Goal: Transaction & Acquisition: Purchase product/service

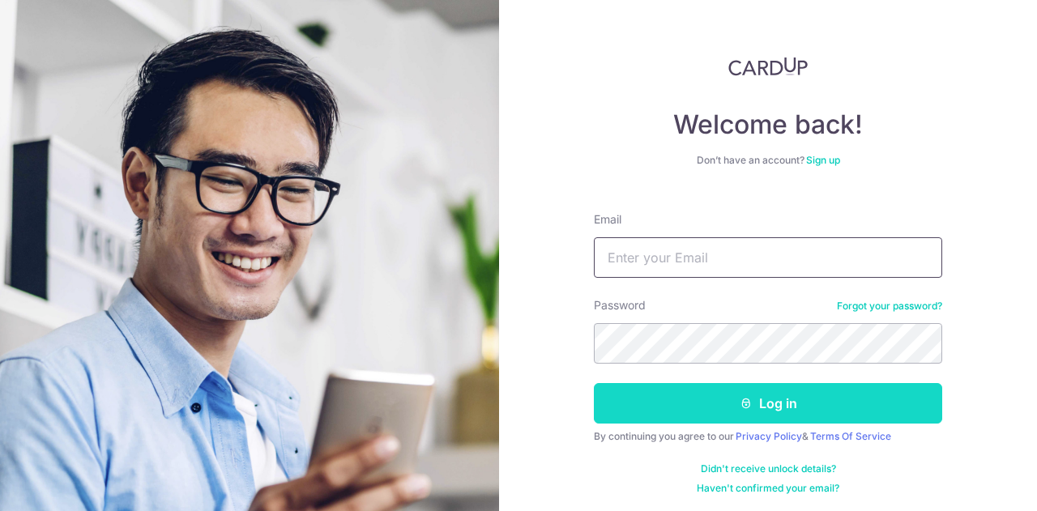
type input "marcchuajk@gmail.com"
click at [801, 413] on button "Log in" at bounding box center [768, 403] width 348 height 41
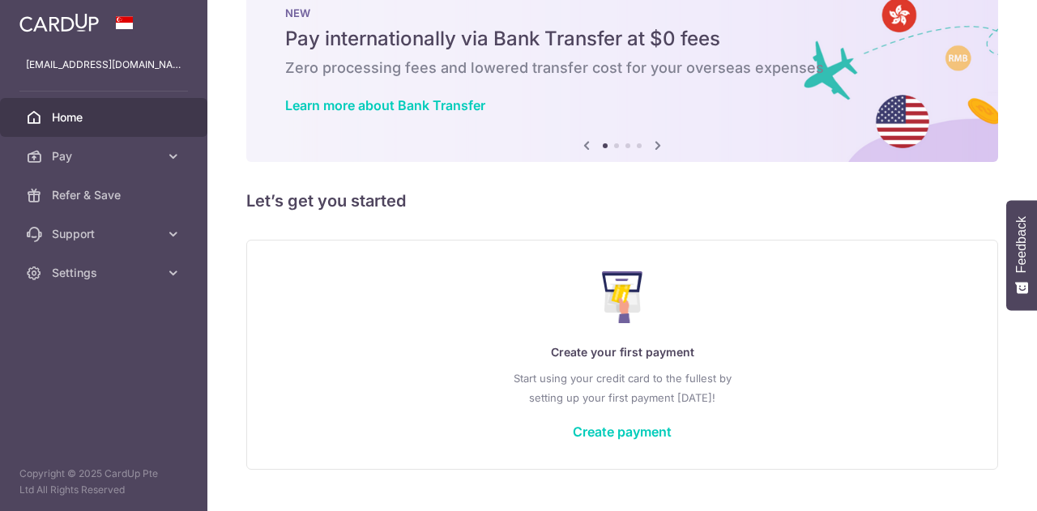
scroll to position [79, 0]
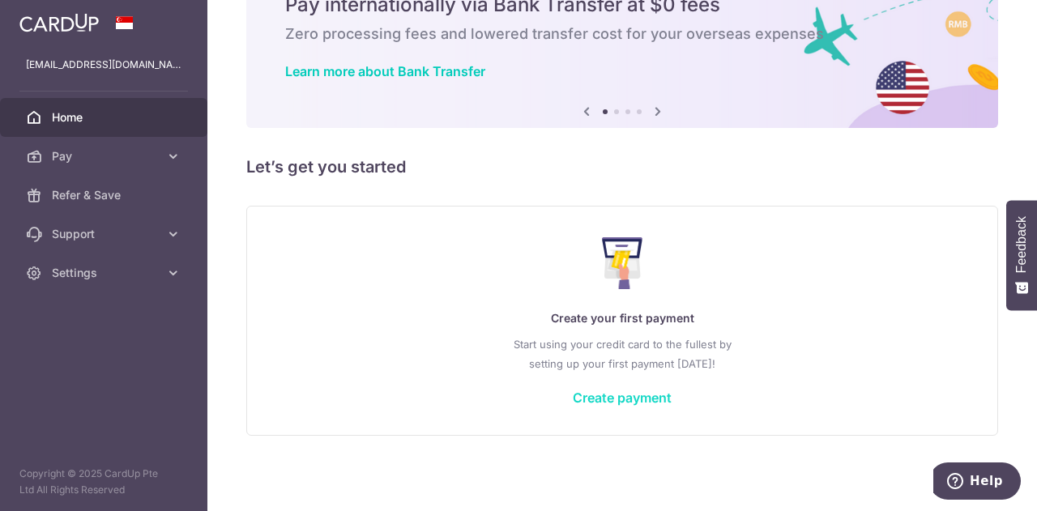
click at [631, 403] on link "Create payment" at bounding box center [622, 398] width 99 height 16
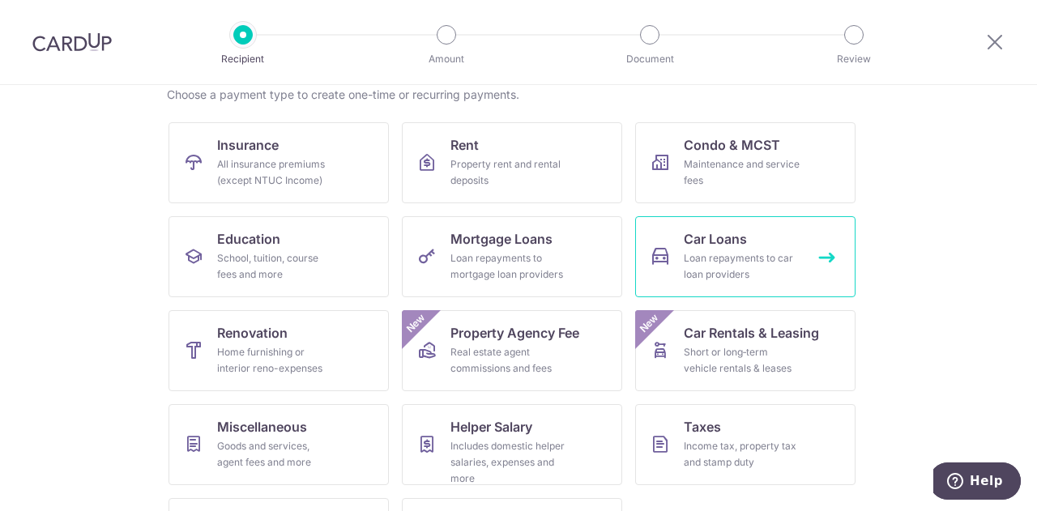
click at [731, 276] on ul "Insurance All insurance premiums (except NTUC Income) Rent Property rent and re…" at bounding box center [519, 357] width 700 height 470
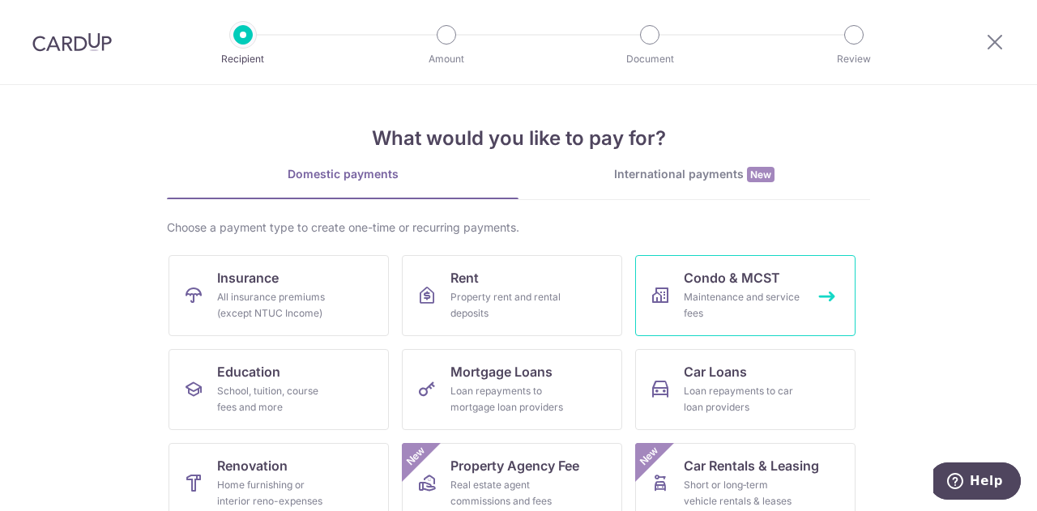
click at [750, 293] on div "Maintenance and service fees" at bounding box center [742, 305] width 117 height 32
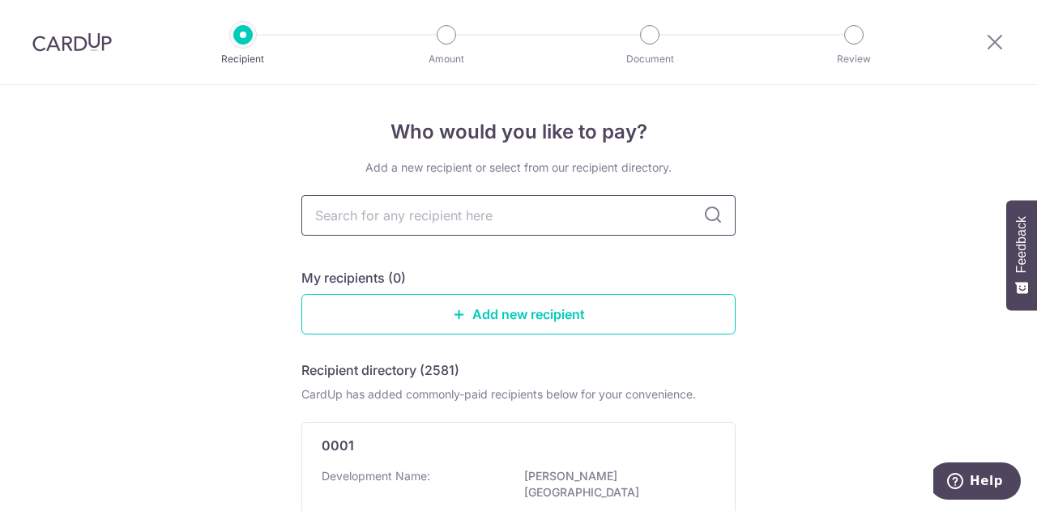
click at [549, 220] on input "text" at bounding box center [518, 215] width 434 height 41
click at [704, 220] on icon at bounding box center [712, 215] width 19 height 19
click at [712, 221] on icon at bounding box center [712, 215] width 19 height 19
click at [614, 233] on input "text" at bounding box center [518, 215] width 434 height 41
type input "skyw"
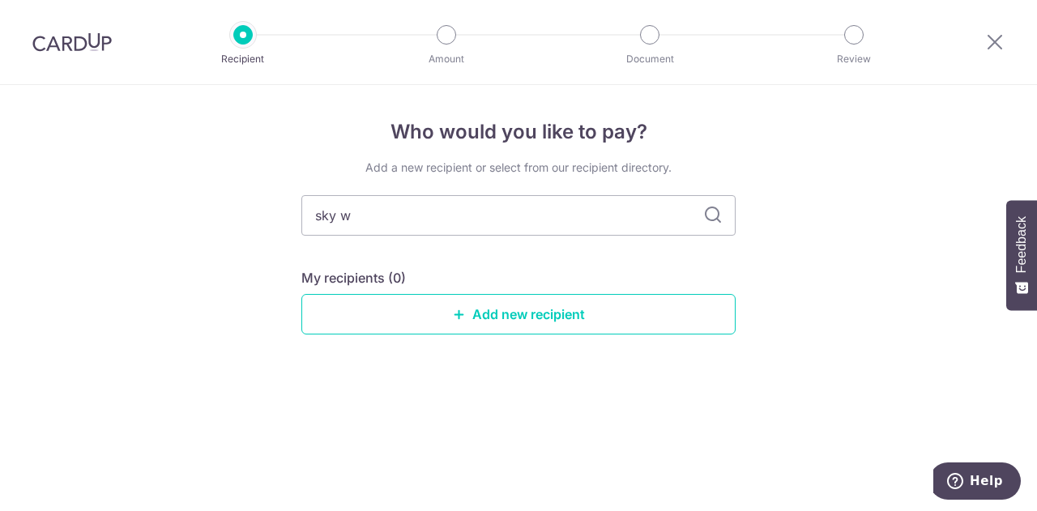
type input "sky"
type input "s"
type input "the skywoods"
click at [708, 213] on icon at bounding box center [712, 215] width 19 height 19
click at [470, 202] on input "the skywoods" at bounding box center [518, 215] width 434 height 41
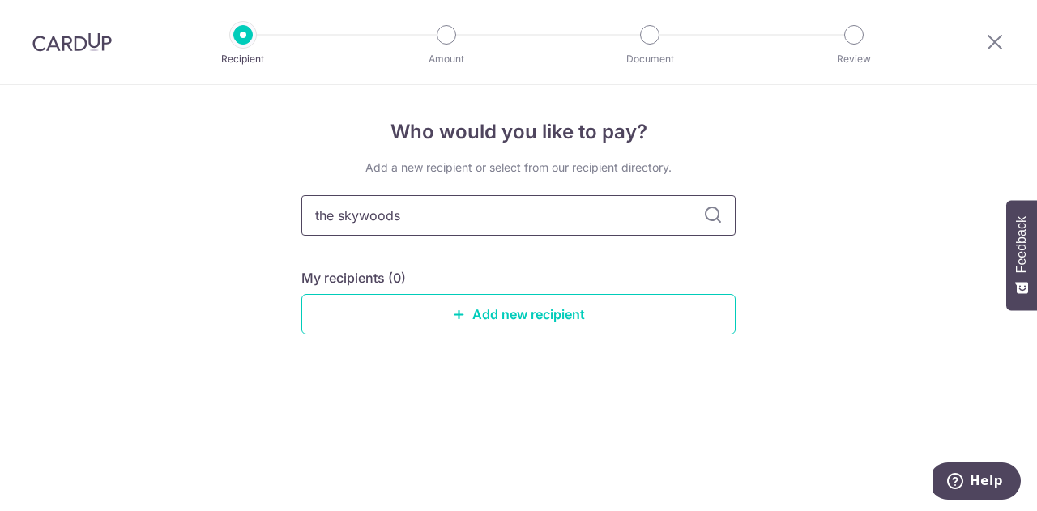
click at [470, 212] on input "the skywoods" at bounding box center [518, 215] width 434 height 41
type input "t"
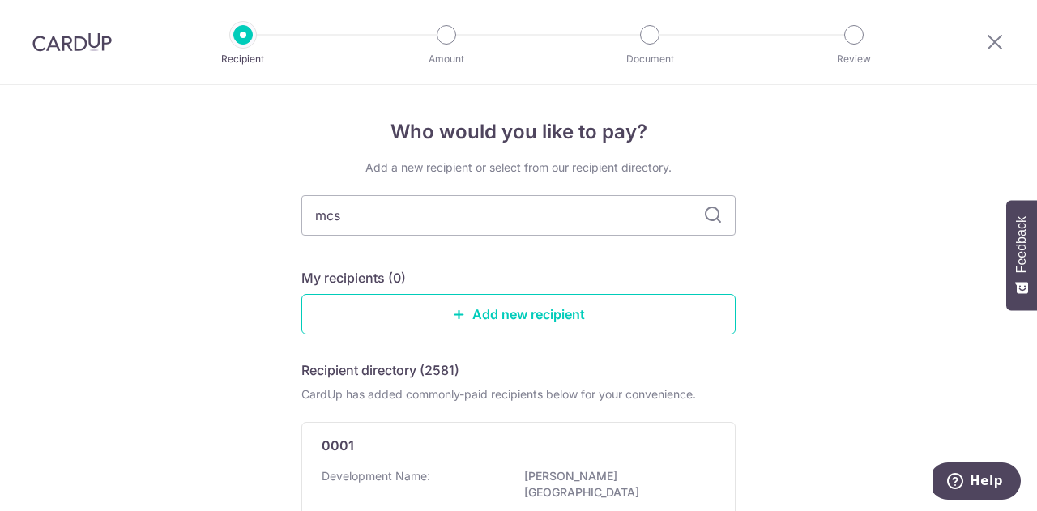
type input "mcst"
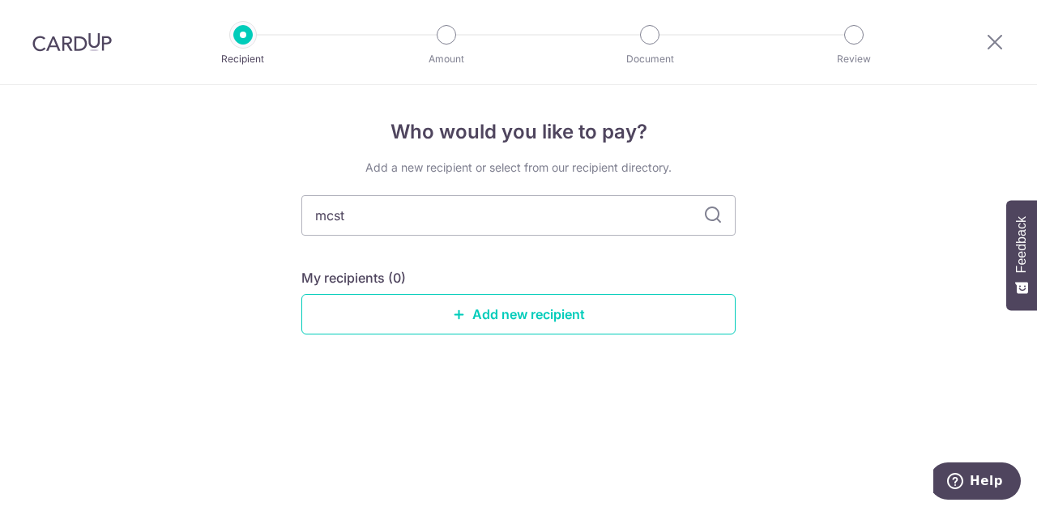
drag, startPoint x: 418, startPoint y: 220, endPoint x: 188, endPoint y: 215, distance: 230.2
click at [188, 215] on div "Who would you like to pay? Add a new recipient or select from our recipient dir…" at bounding box center [518, 298] width 1037 height 426
click at [709, 221] on icon at bounding box center [712, 215] width 19 height 19
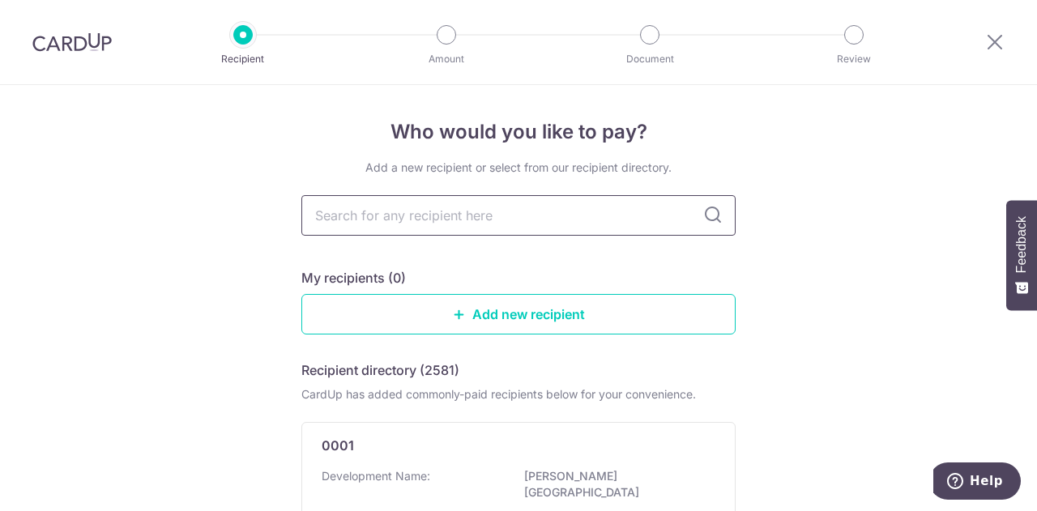
click at [593, 220] on input "text" at bounding box center [518, 215] width 434 height 41
type input "4418"
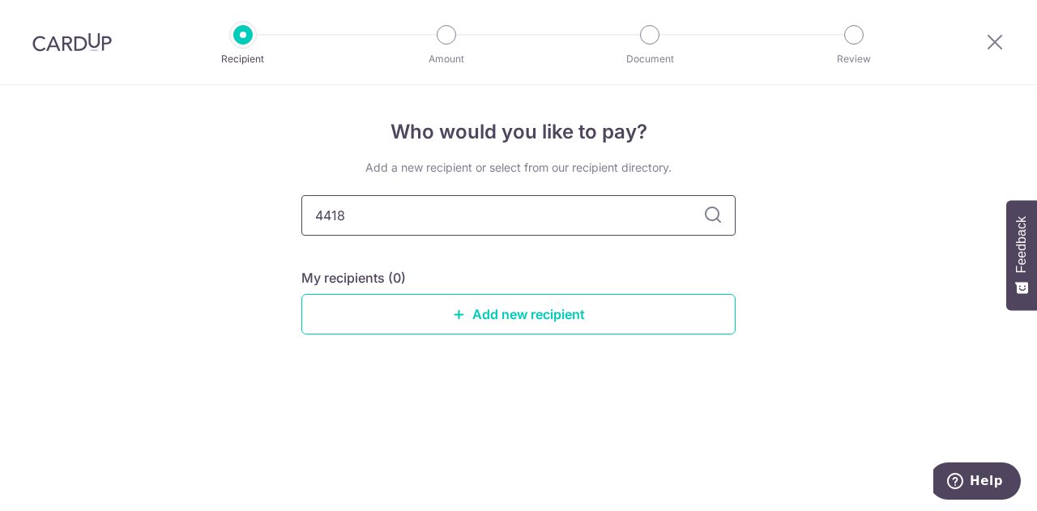
click at [723, 219] on input "4418" at bounding box center [518, 215] width 434 height 41
click at [507, 320] on link "Add new recipient" at bounding box center [518, 314] width 434 height 41
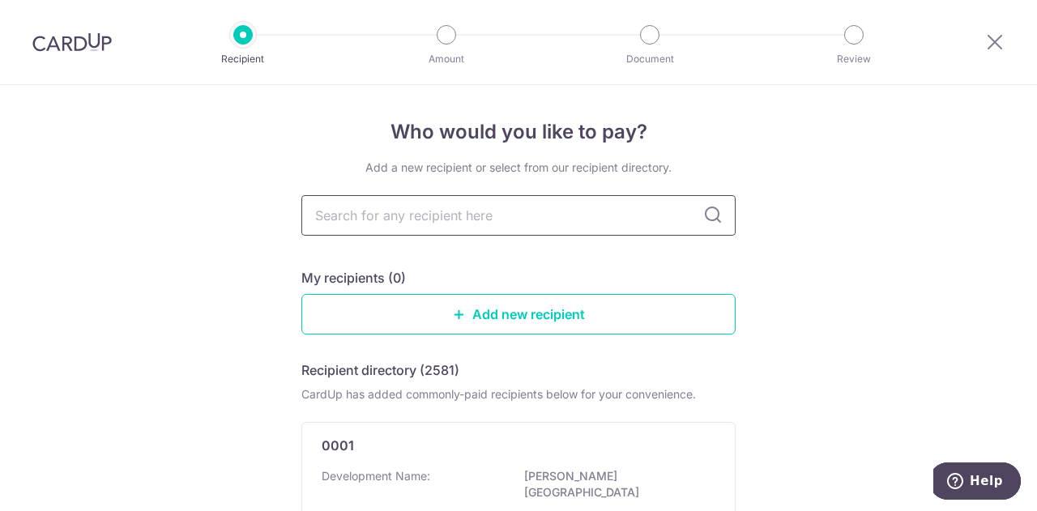
click at [375, 229] on input "text" at bounding box center [518, 215] width 434 height 41
type input "4418"
click at [716, 215] on icon at bounding box center [712, 215] width 19 height 19
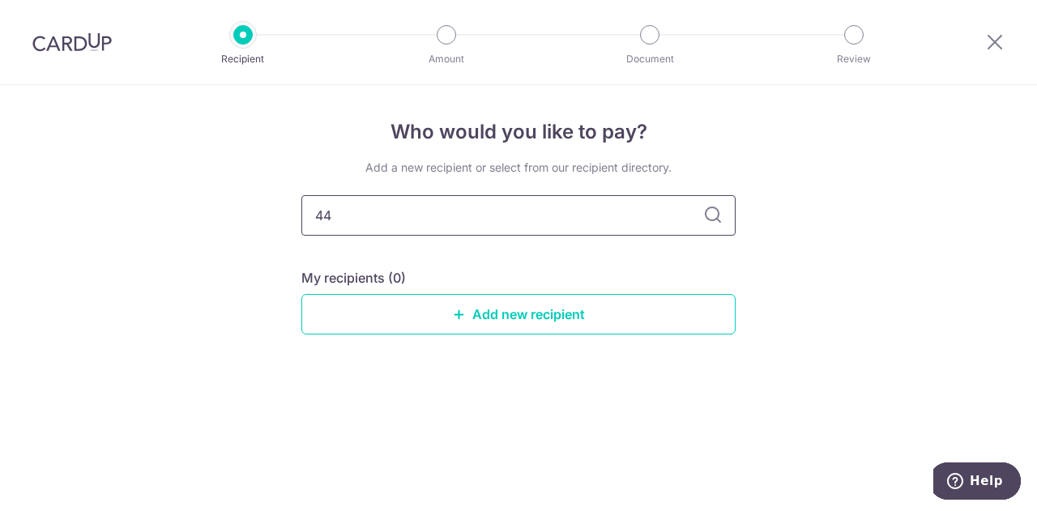
type input "4"
click at [757, 126] on div "Who would you like to pay? Add a new recipient or select from our recipient dir…" at bounding box center [518, 298] width 1037 height 426
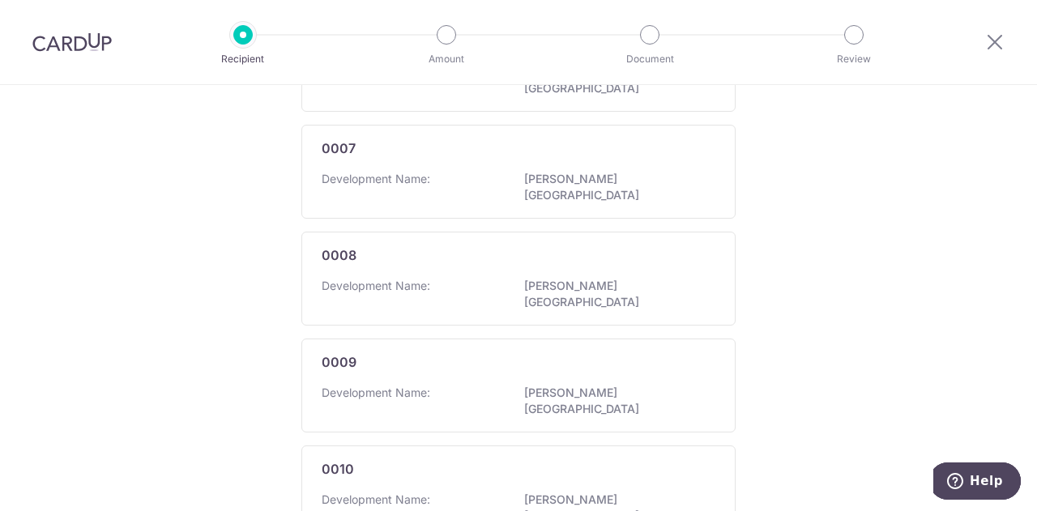
scroll to position [1047, 0]
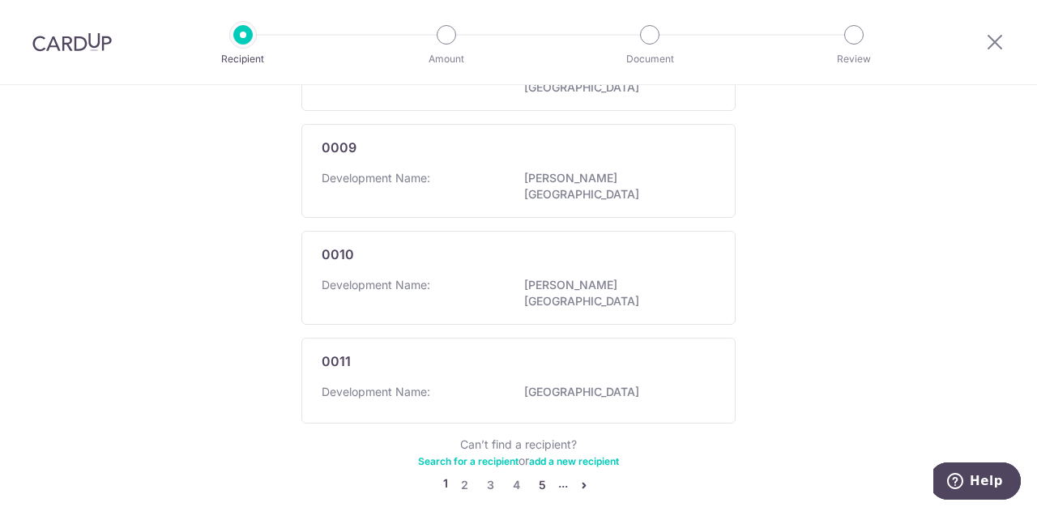
click at [534, 476] on link "5" at bounding box center [541, 485] width 19 height 19
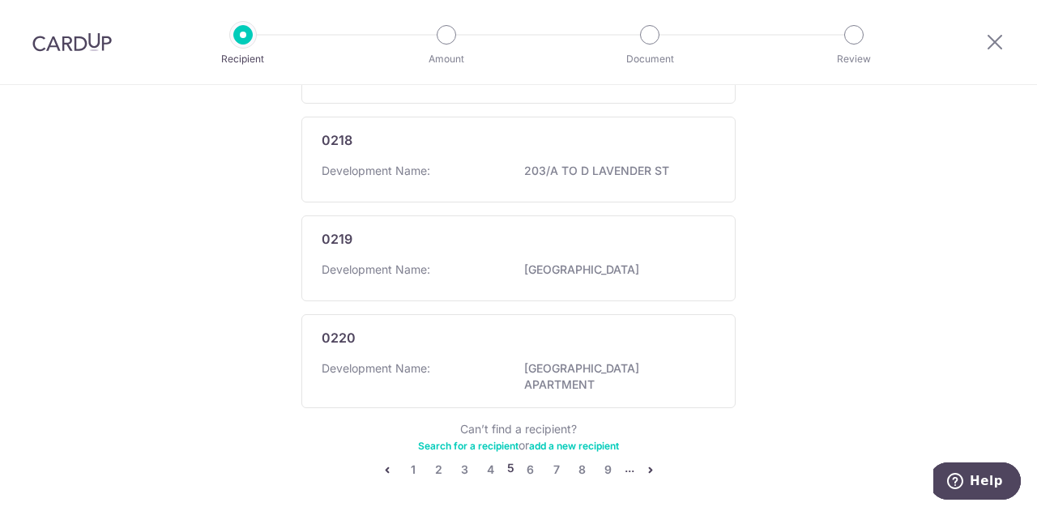
scroll to position [1055, 0]
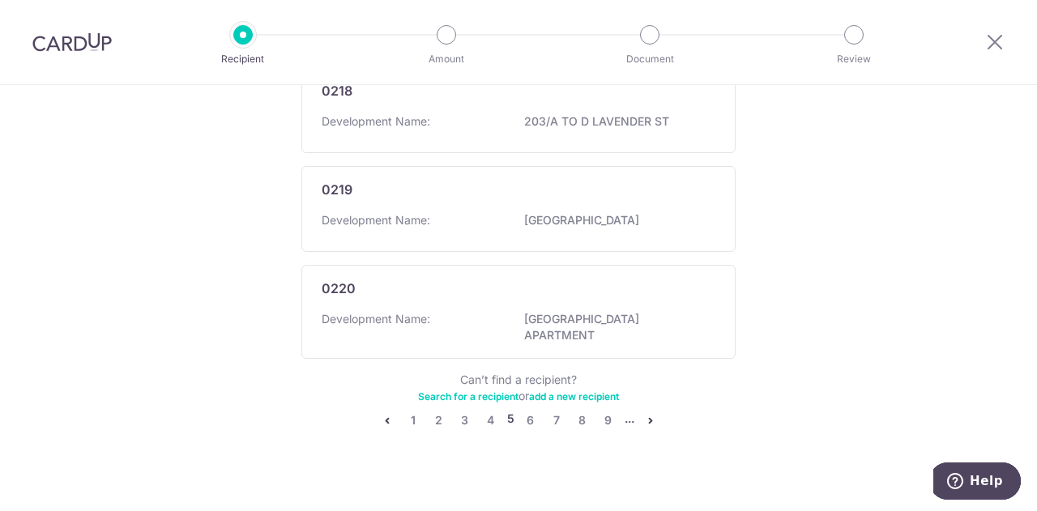
click at [625, 411] on li "..." at bounding box center [630, 420] width 10 height 19
click at [473, 391] on link "Search for a recipient" at bounding box center [468, 397] width 100 height 12
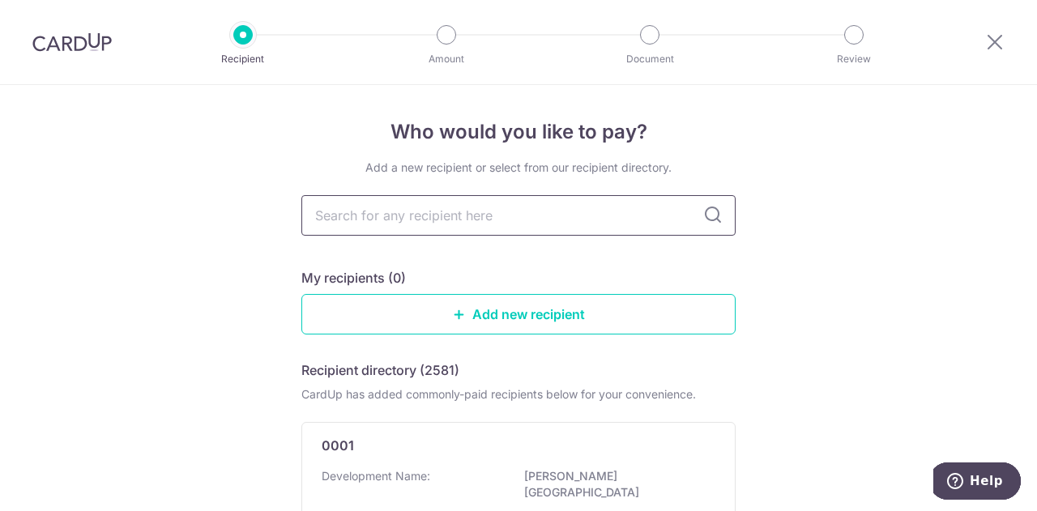
click at [410, 224] on input "text" at bounding box center [518, 215] width 434 height 41
type input "4418"
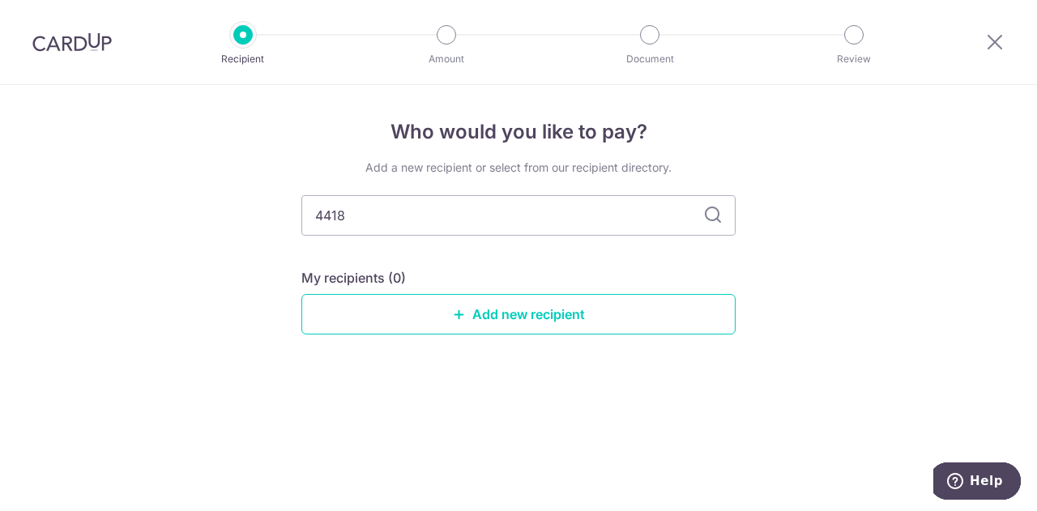
drag, startPoint x: 371, startPoint y: 220, endPoint x: 265, endPoint y: 218, distance: 106.2
click at [265, 218] on div "Who would you like to pay? Add a new recipient or select from our recipient dir…" at bounding box center [518, 298] width 1037 height 426
type input "the skywoods"
click at [721, 224] on icon at bounding box center [712, 215] width 19 height 19
click at [719, 223] on icon at bounding box center [712, 215] width 19 height 19
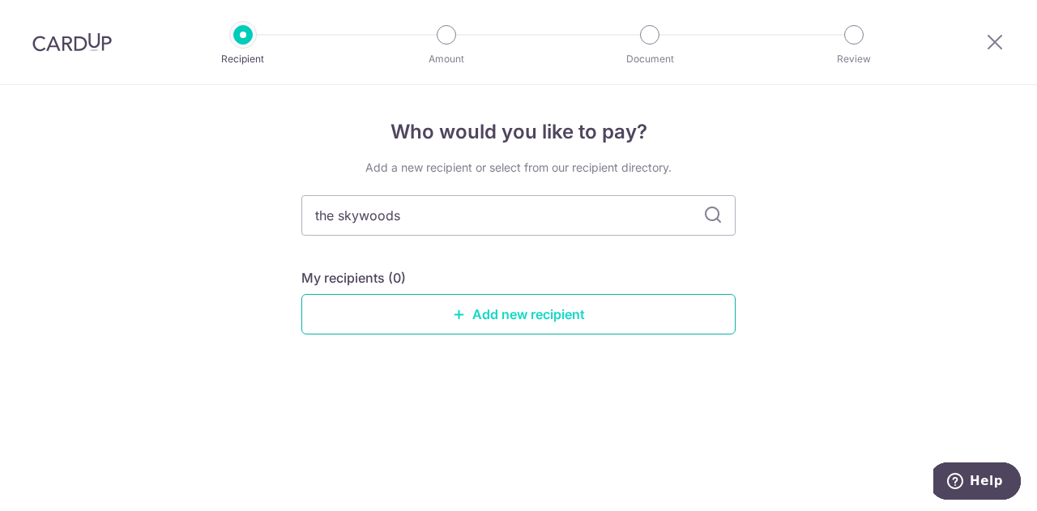
click at [643, 309] on link "Add new recipient" at bounding box center [518, 314] width 434 height 41
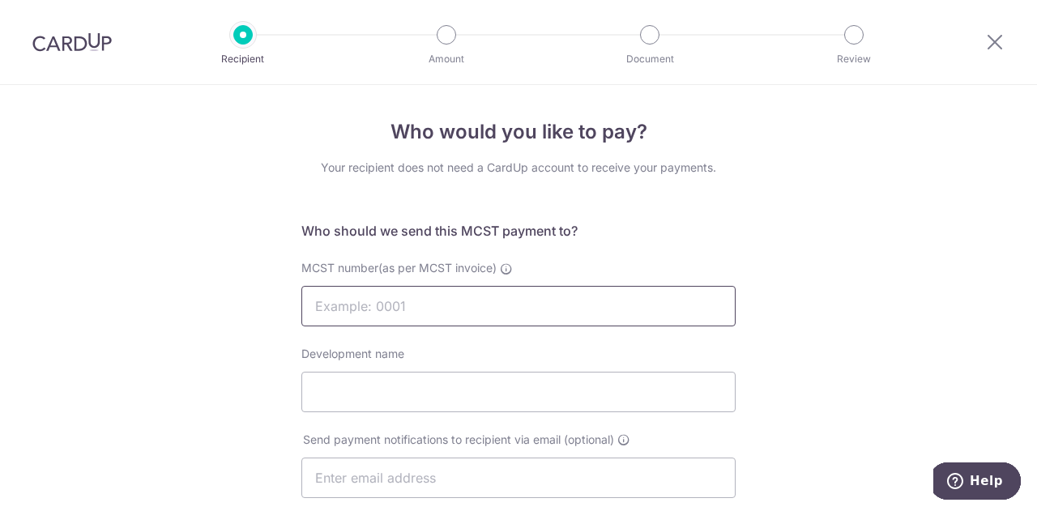
click at [529, 324] on input "MCST number(as per MCST invoice)" at bounding box center [518, 306] width 434 height 41
click at [529, 318] on input "MCST number(as per MCST invoice)" at bounding box center [518, 306] width 434 height 41
type input "4418"
click at [513, 376] on input "Development name" at bounding box center [518, 392] width 434 height 41
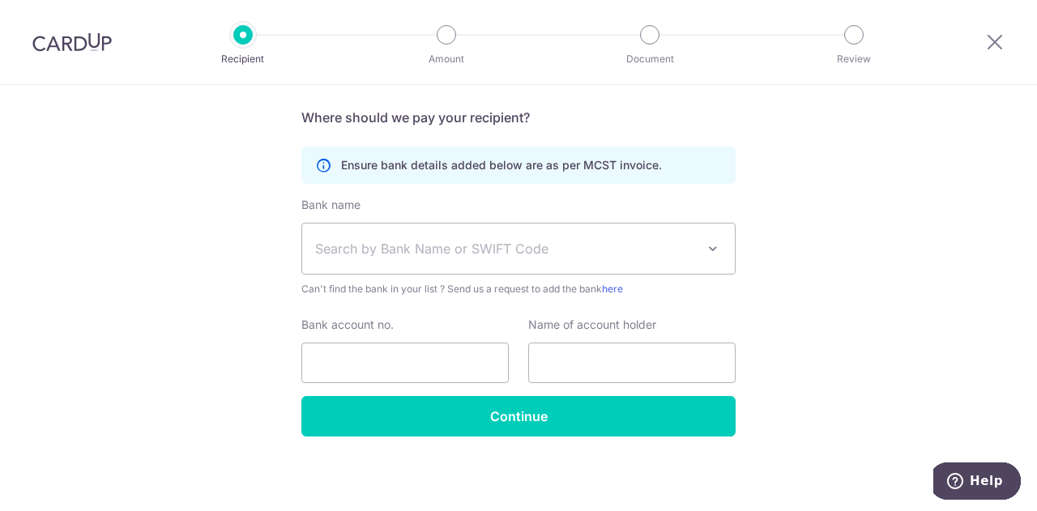
scroll to position [267, 0]
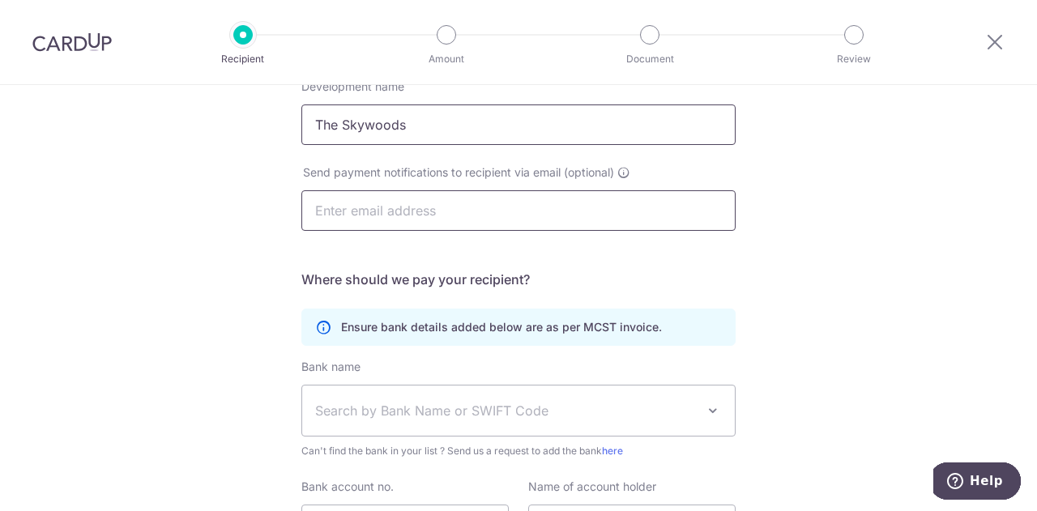
type input "The Skywoods"
click at [488, 220] on input "text" at bounding box center [518, 210] width 434 height 41
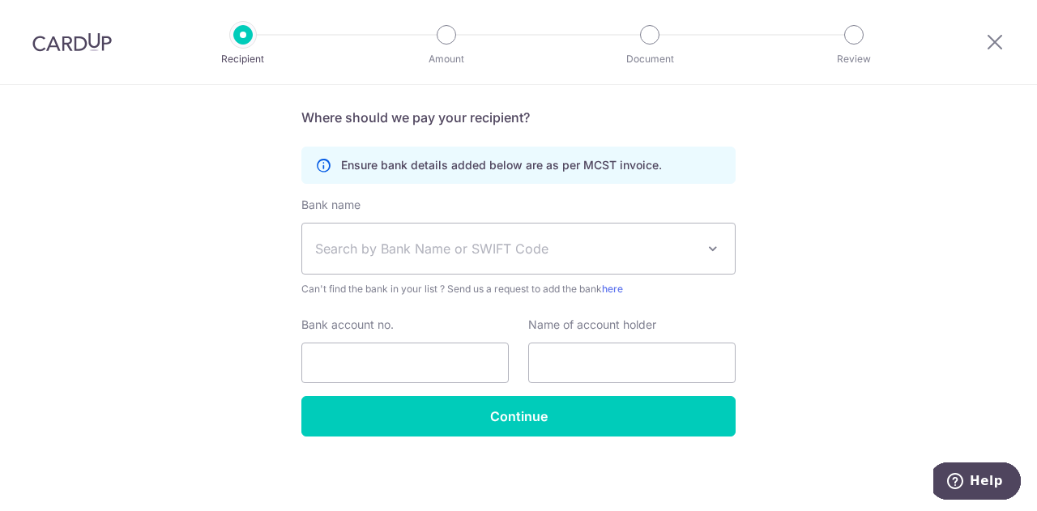
click at [472, 247] on span "Search by Bank Name or SWIFT Code" at bounding box center [505, 248] width 381 height 19
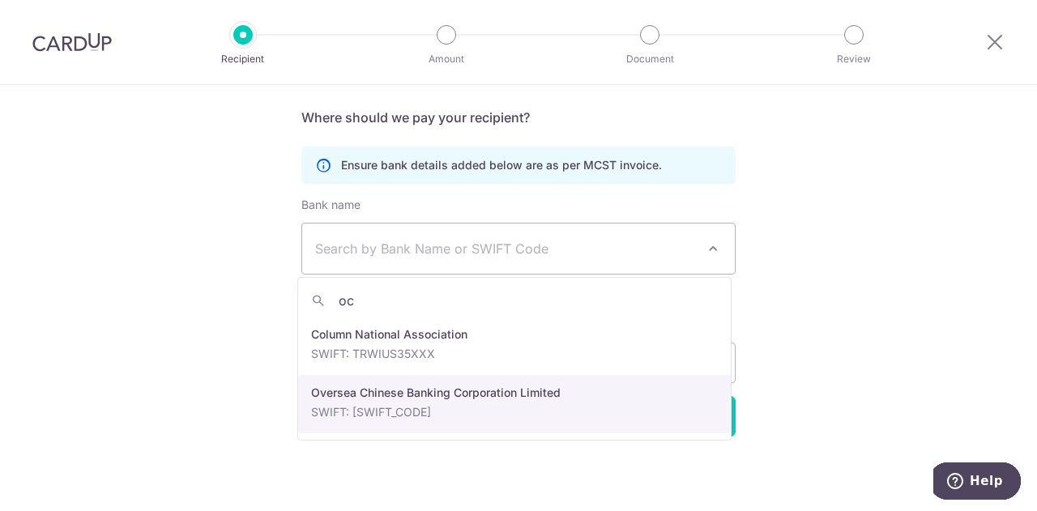
type input "oc"
select select "12"
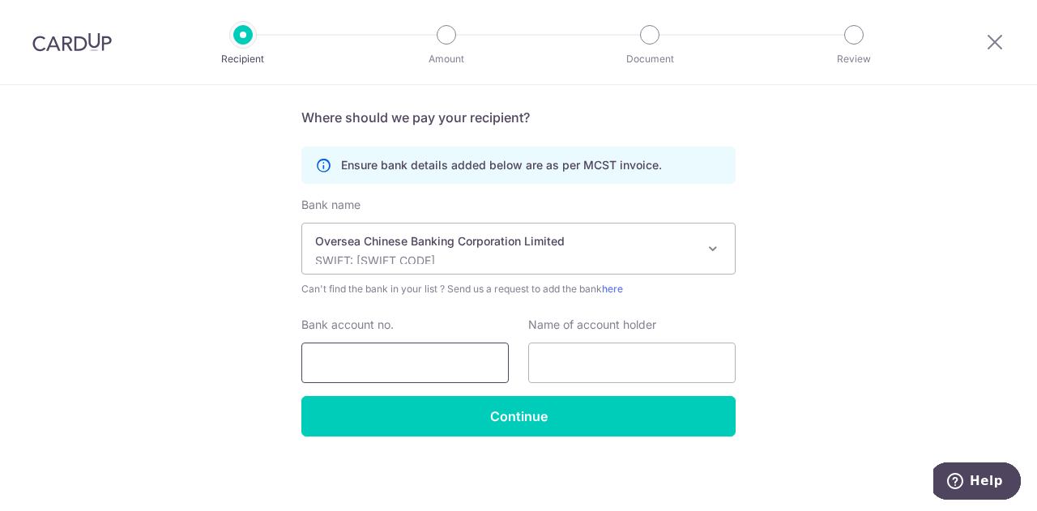
click at [432, 354] on input "Bank account no." at bounding box center [404, 363] width 207 height 41
type input "712128388001"
click at [626, 343] on input "text" at bounding box center [631, 363] width 207 height 41
drag, startPoint x: 658, startPoint y: 361, endPoint x: 501, endPoint y: 351, distance: 157.6
click at [501, 351] on div "Bank account no. 712128388001 Name of account holder MCST PLAN NO>" at bounding box center [519, 350] width 454 height 66
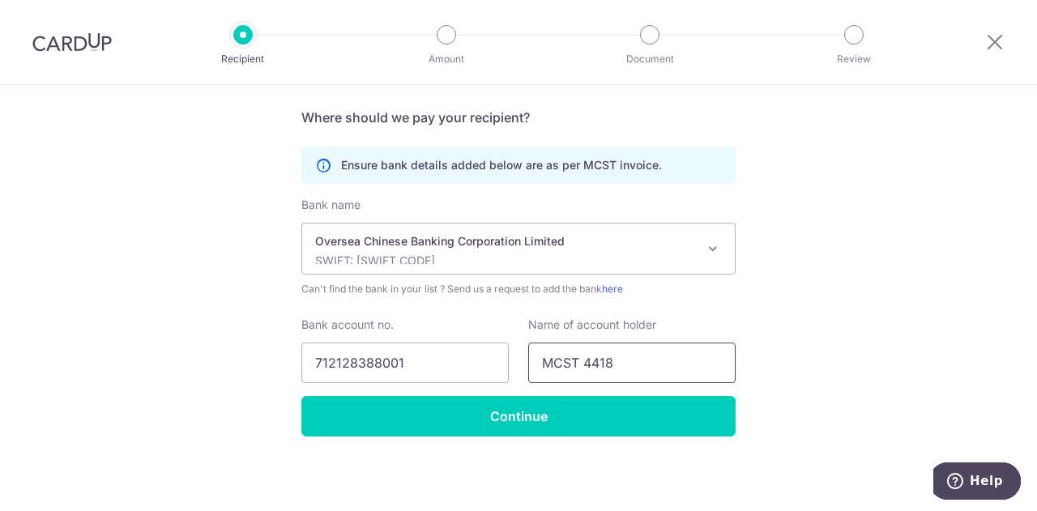
click at [699, 350] on input "MCST 4418" at bounding box center [631, 363] width 207 height 41
click at [579, 362] on input "MCST 4418" at bounding box center [631, 363] width 207 height 41
click at [643, 375] on input "MCST NO 4418" at bounding box center [631, 363] width 207 height 41
click at [582, 365] on input "MCST NO 4418" at bounding box center [631, 363] width 207 height 41
click at [635, 368] on input "MCST PLAN NO 4418" at bounding box center [631, 363] width 207 height 41
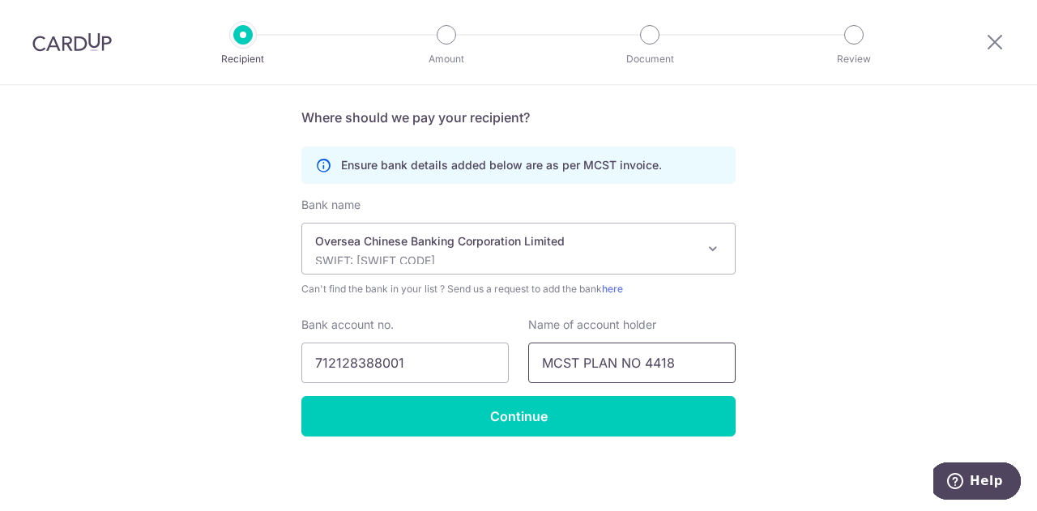
click at [683, 364] on input "MCST PLAN NO 4418" at bounding box center [631, 363] width 207 height 41
click at [584, 363] on input "MCST PLAN NO 4418" at bounding box center [631, 363] width 207 height 41
click at [581, 363] on input "MCST PLAN NO 4418" at bounding box center [631, 363] width 207 height 41
type input "MCST PLAN NO 4418"
click at [334, 361] on input "712128388001" at bounding box center [404, 363] width 207 height 41
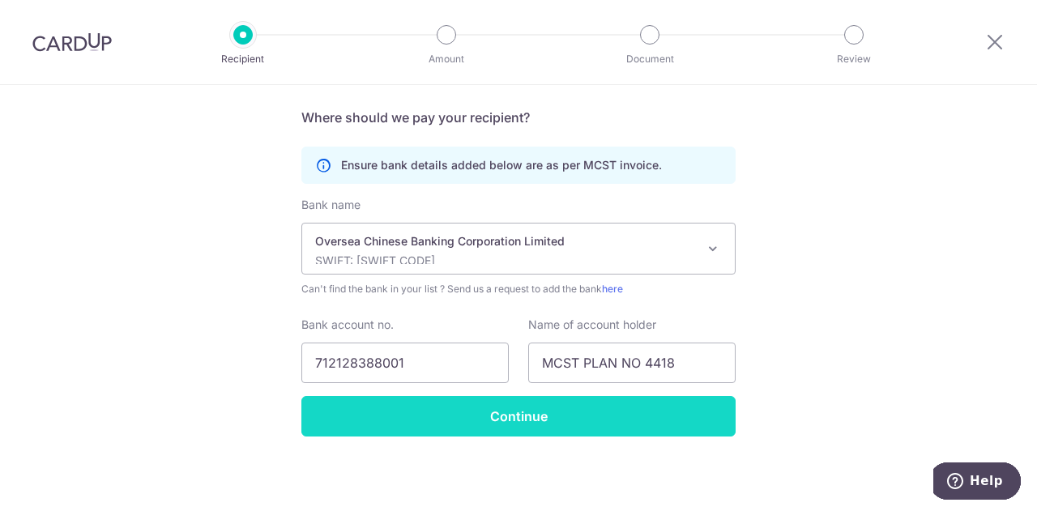
click at [581, 422] on input "Continue" at bounding box center [518, 416] width 434 height 41
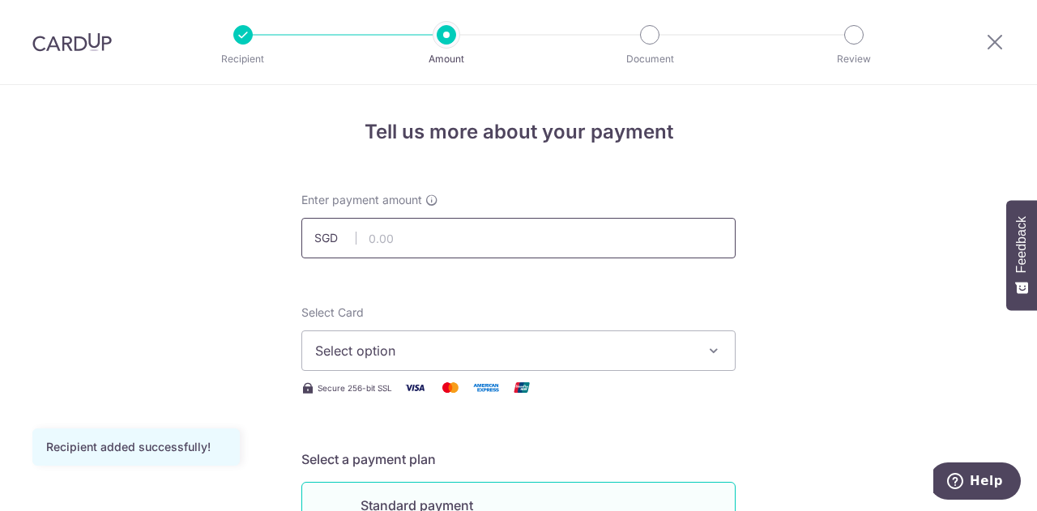
click at [417, 246] on input "text" at bounding box center [518, 238] width 434 height 41
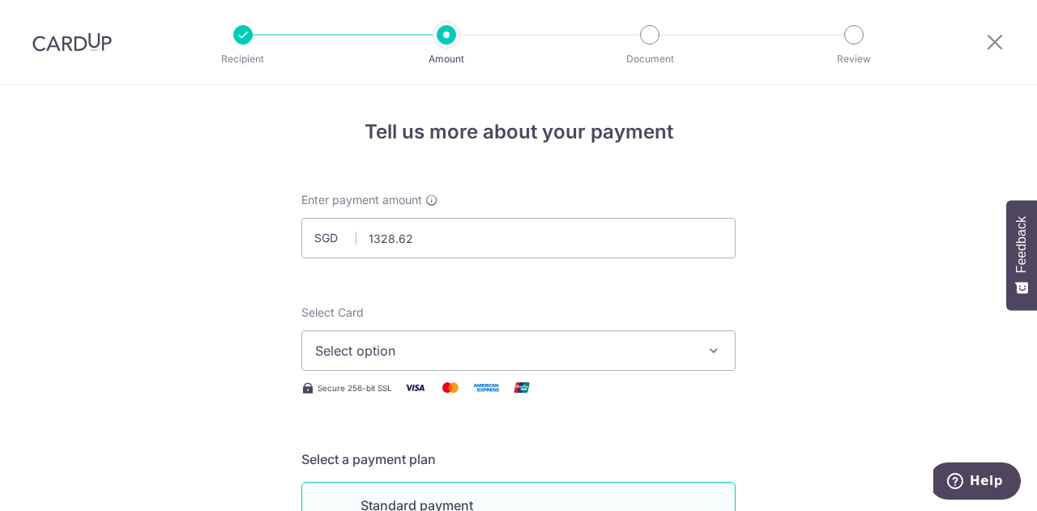
type input "1,328.62"
click at [450, 339] on button "Select option" at bounding box center [518, 351] width 434 height 41
click at [464, 391] on span "Add credit card" at bounding box center [533, 396] width 378 height 16
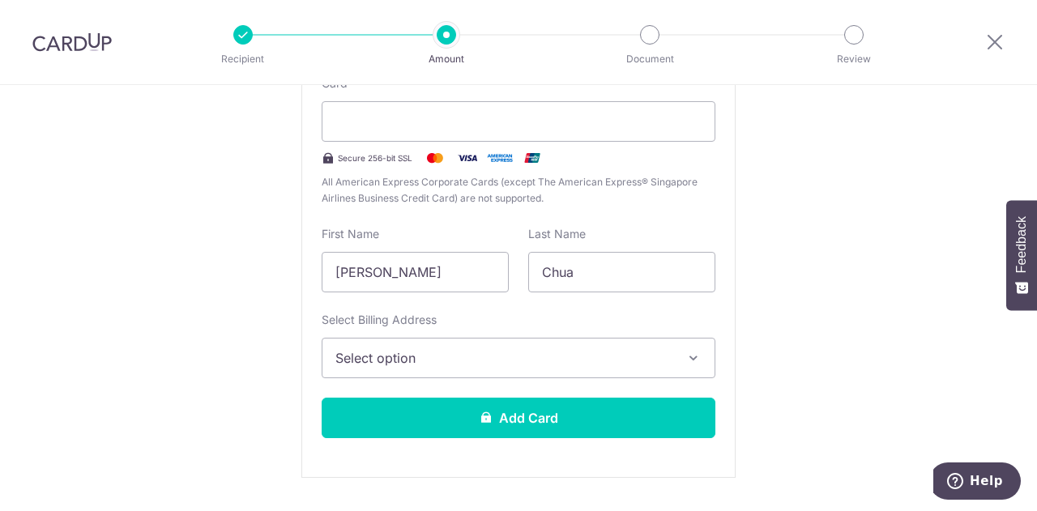
scroll to position [486, 0]
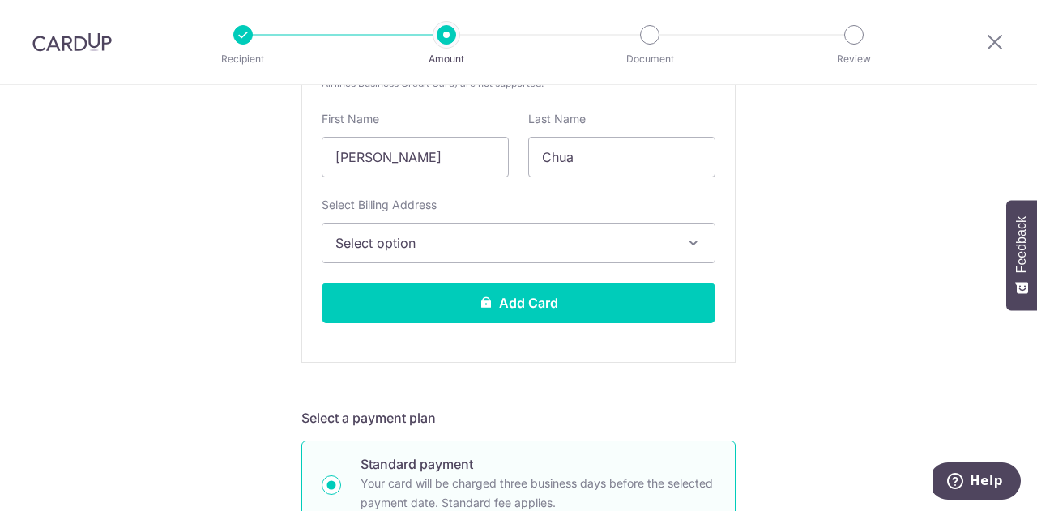
click at [509, 243] on span "Select option" at bounding box center [504, 242] width 337 height 19
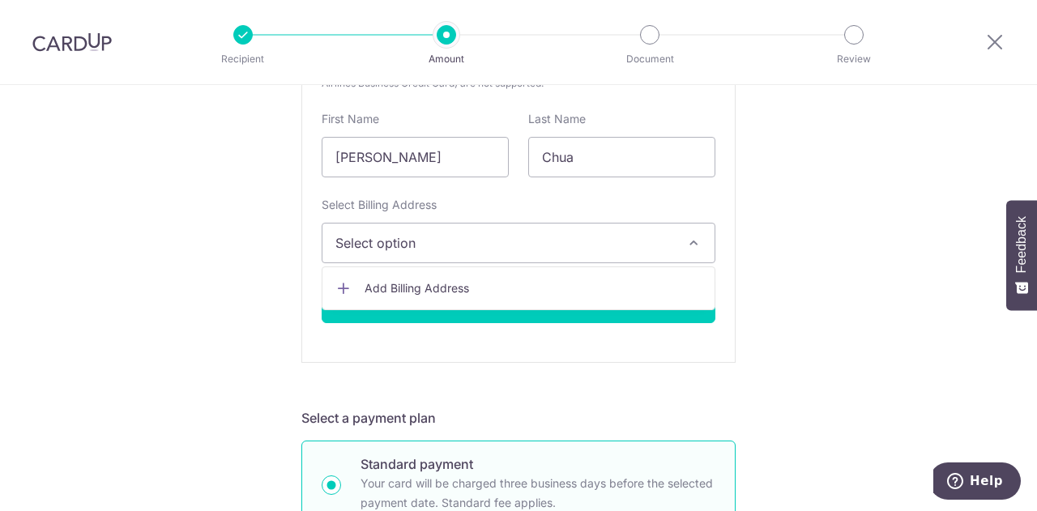
click at [499, 283] on span "Add Billing Address" at bounding box center [533, 288] width 337 height 16
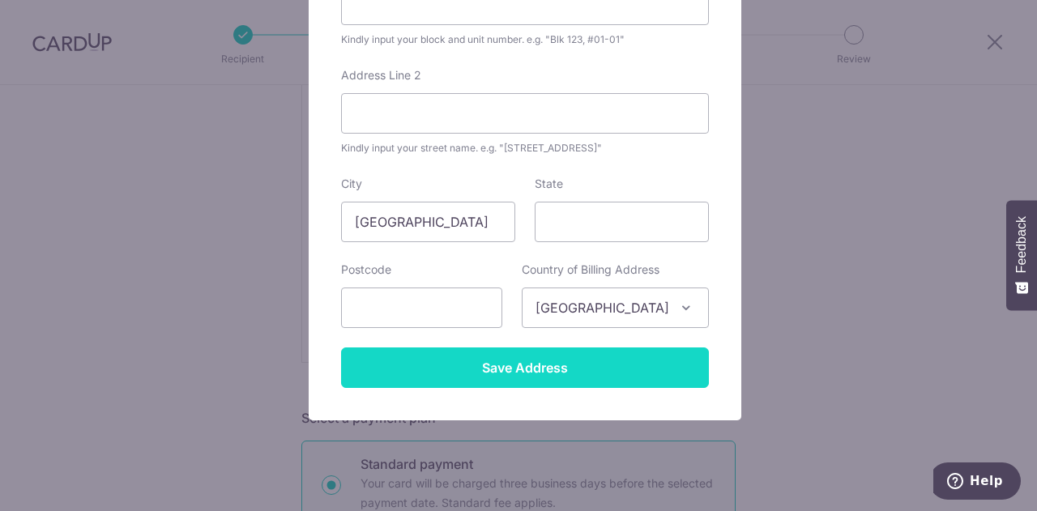
scroll to position [307, 0]
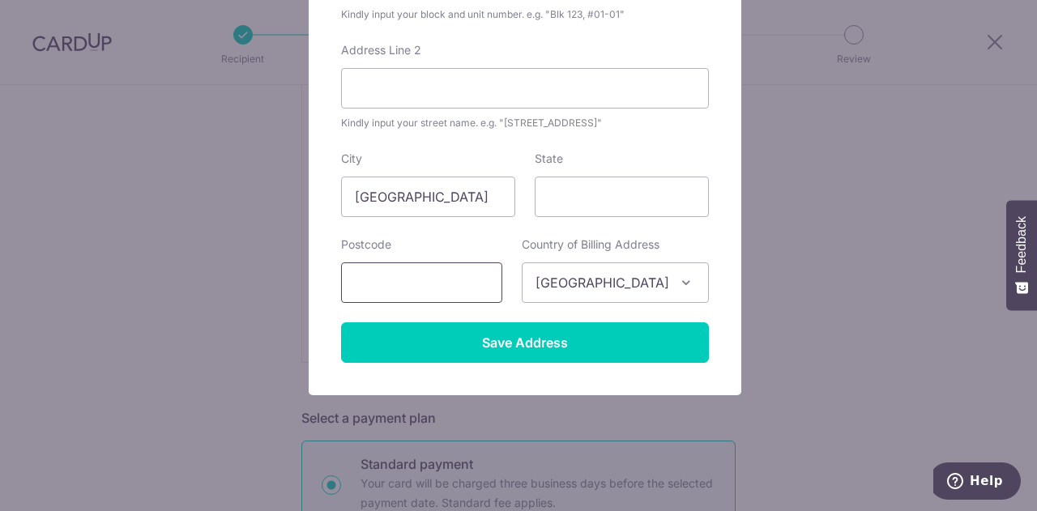
click at [423, 268] on input "text" at bounding box center [421, 283] width 161 height 41
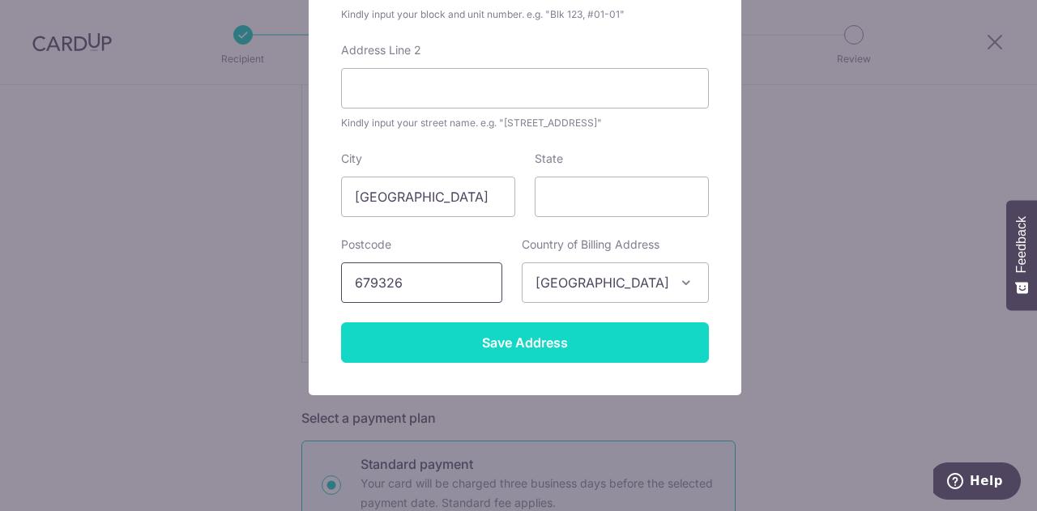
type input "679326"
click at [454, 346] on input "Save Address" at bounding box center [525, 343] width 368 height 41
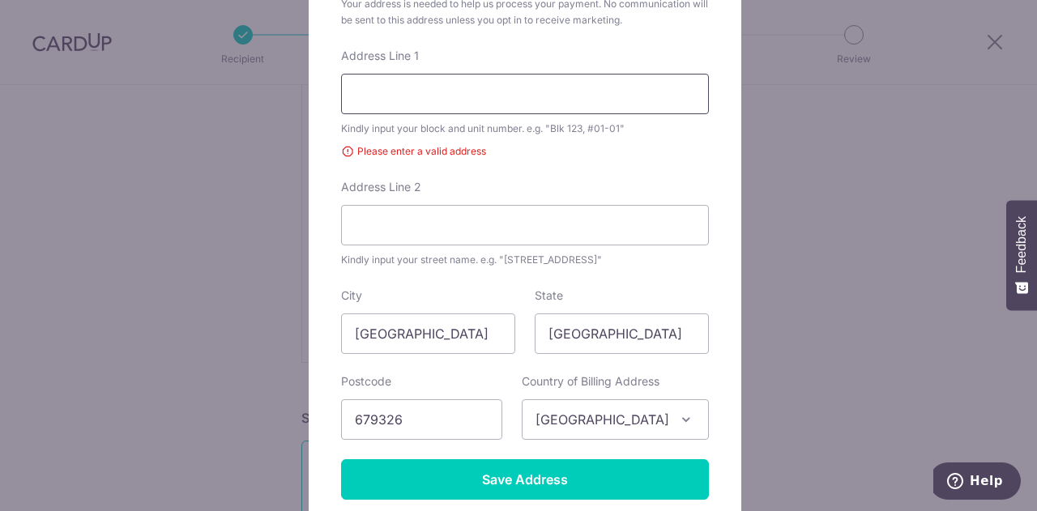
scroll to position [64, 0]
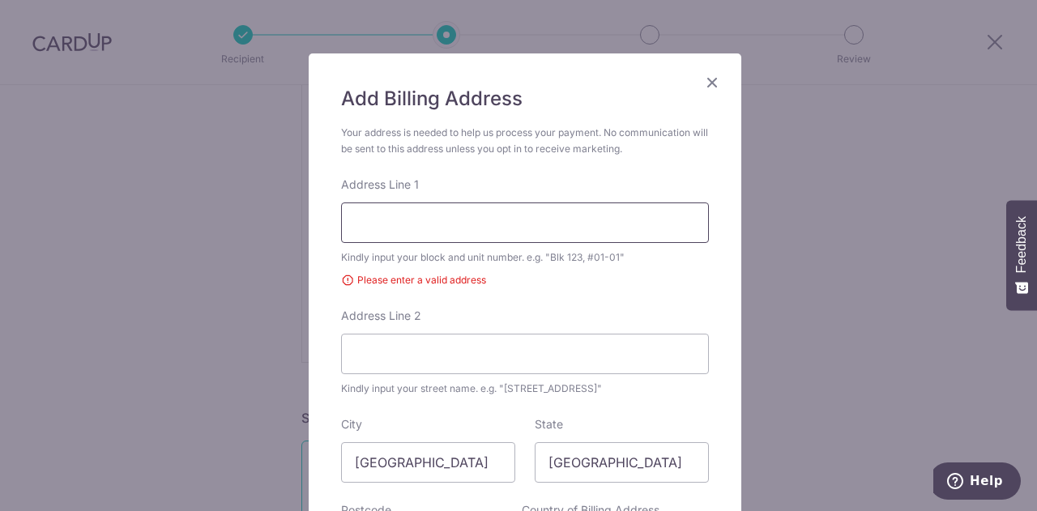
click at [430, 228] on input "Address Line 1" at bounding box center [525, 223] width 368 height 41
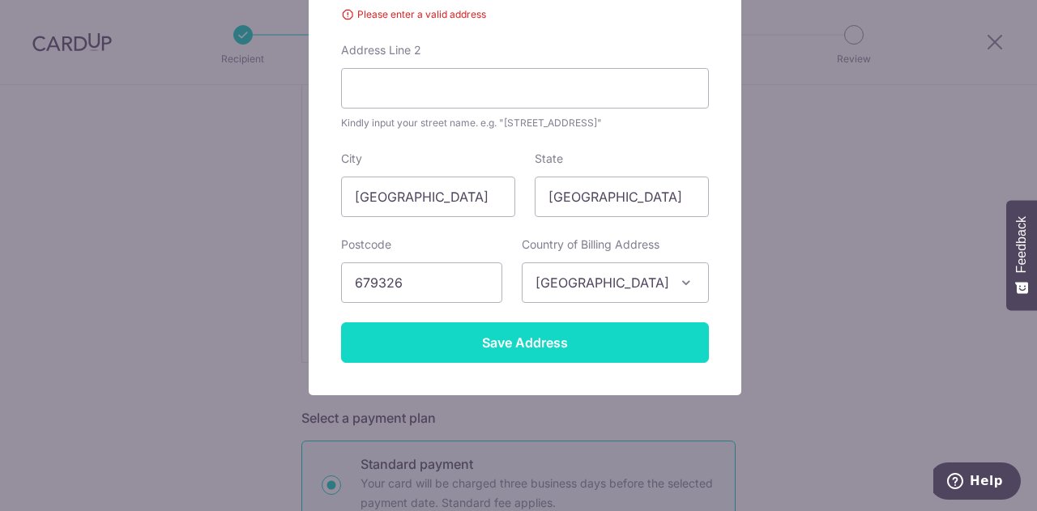
type input "108 chestnut drive"
click at [550, 335] on input "Save Address" at bounding box center [525, 343] width 368 height 41
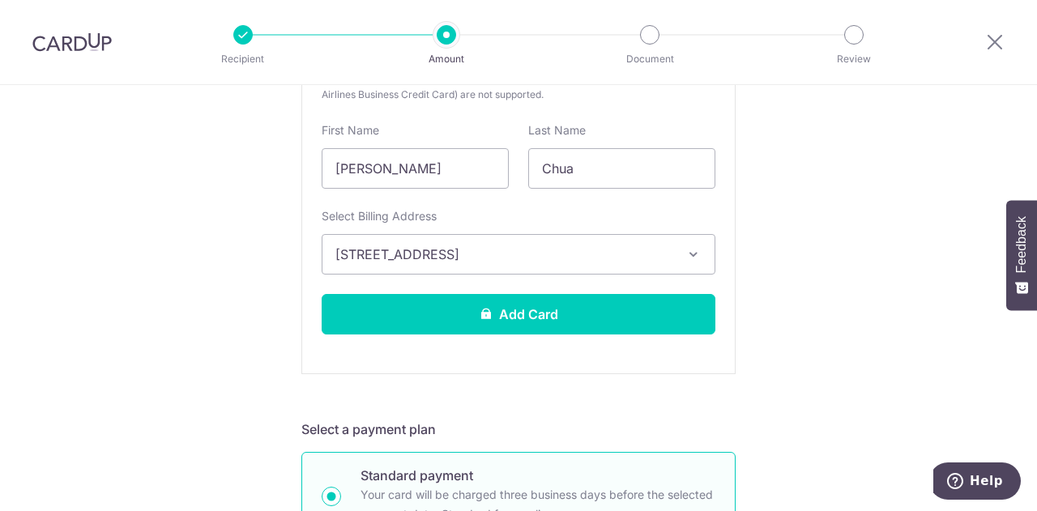
scroll to position [324, 0]
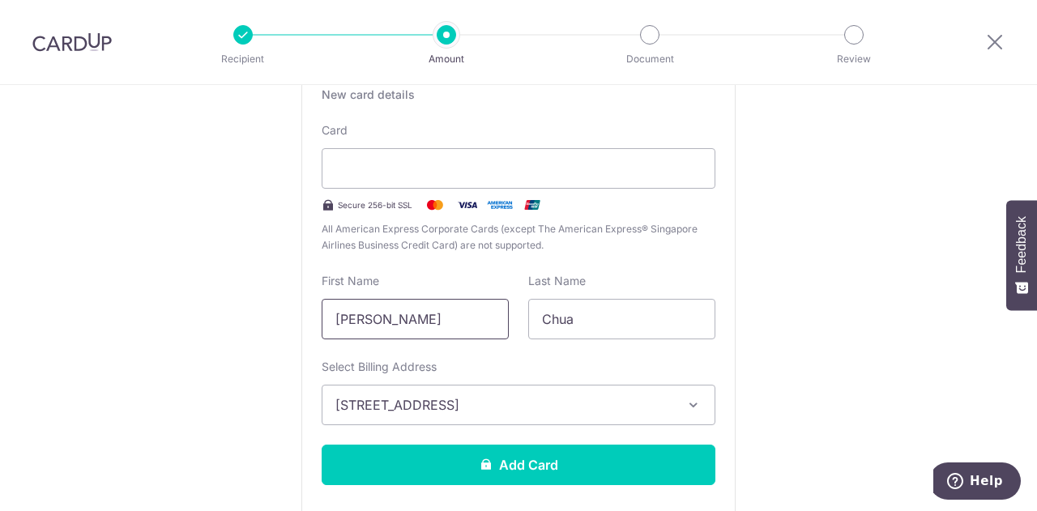
drag, startPoint x: 430, startPoint y: 317, endPoint x: 169, endPoint y: 307, distance: 261.1
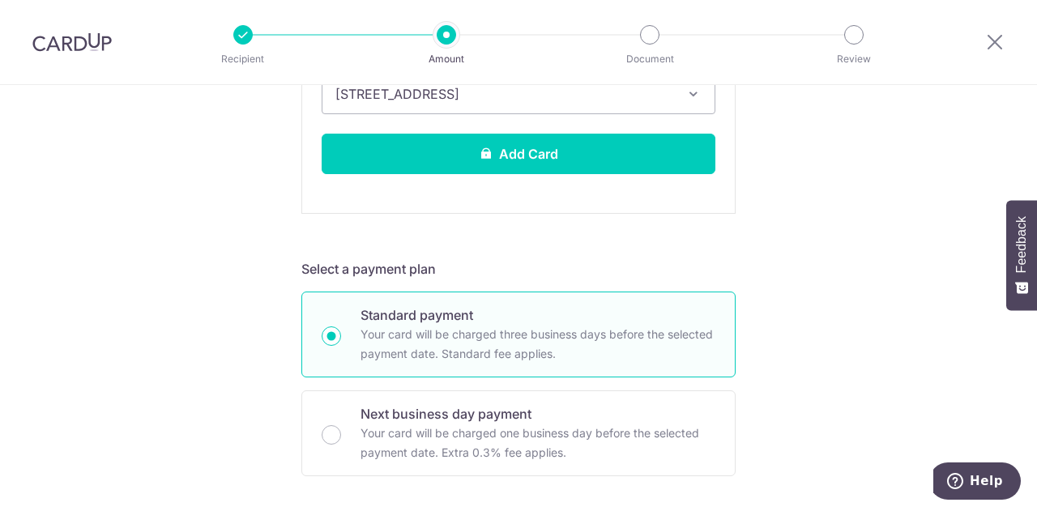
scroll to position [648, 0]
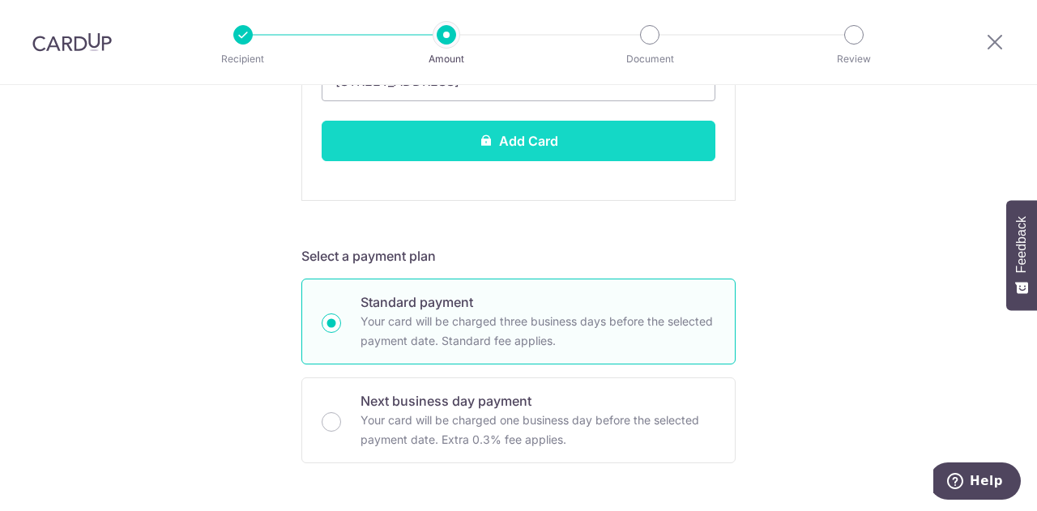
type input "Marc"
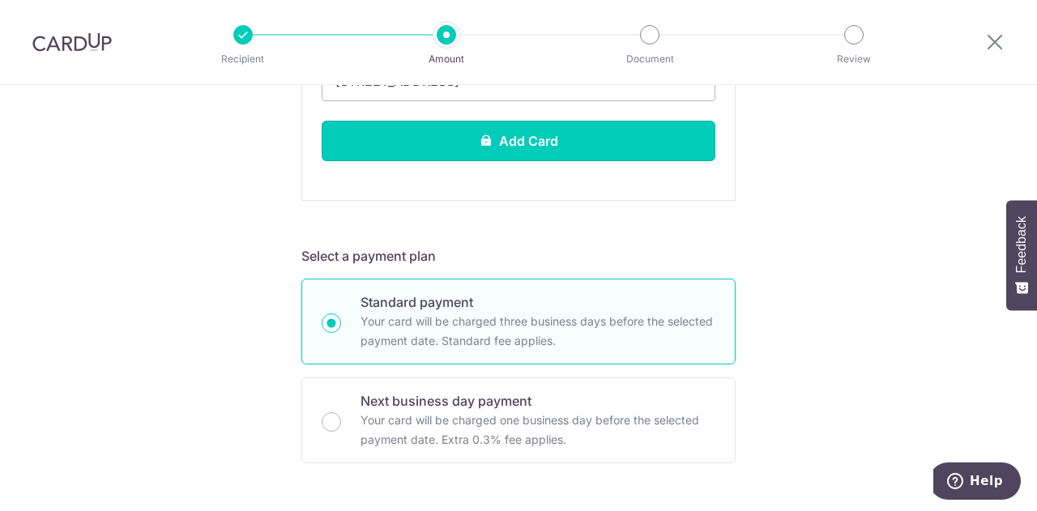
click at [534, 143] on button "Add Card" at bounding box center [519, 141] width 394 height 41
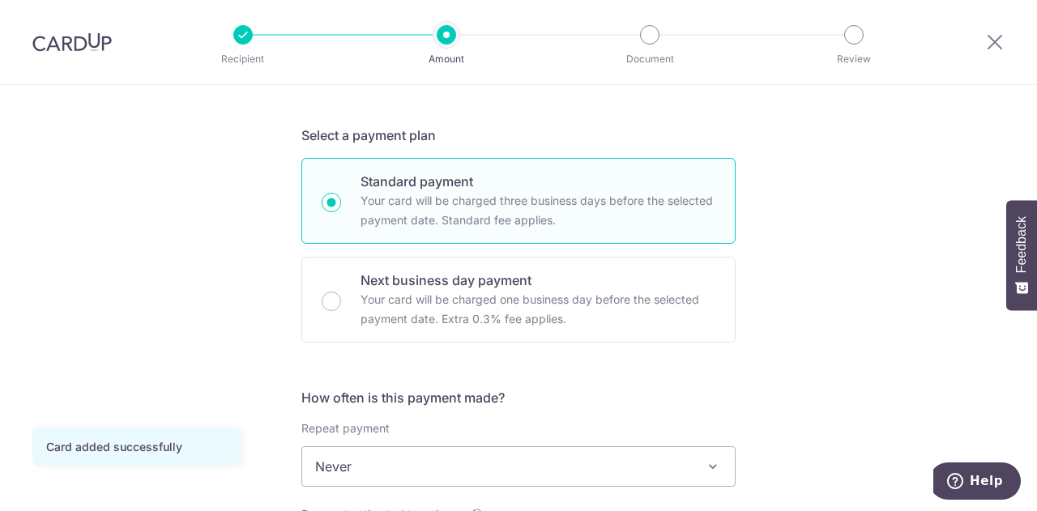
scroll to position [567, 0]
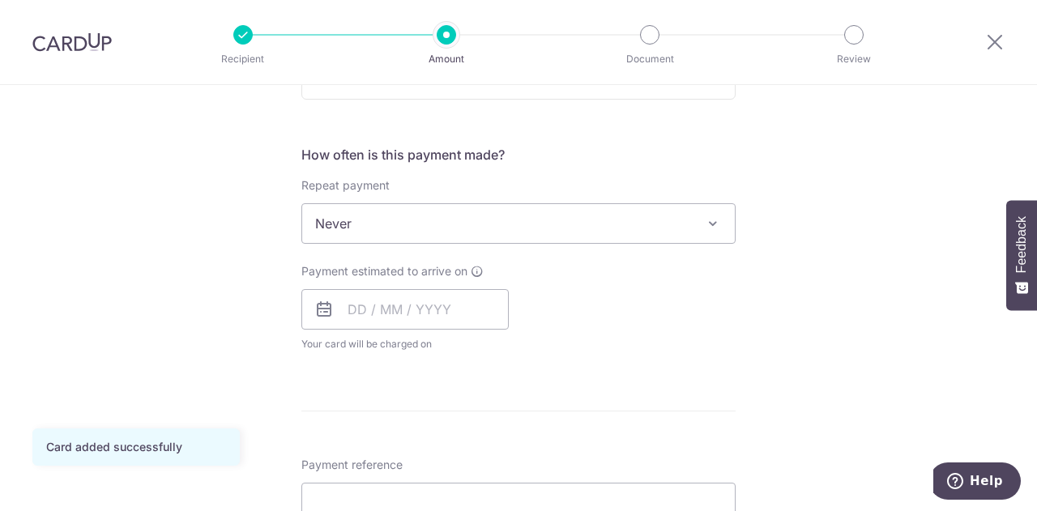
click at [541, 228] on span "Never" at bounding box center [518, 223] width 433 height 39
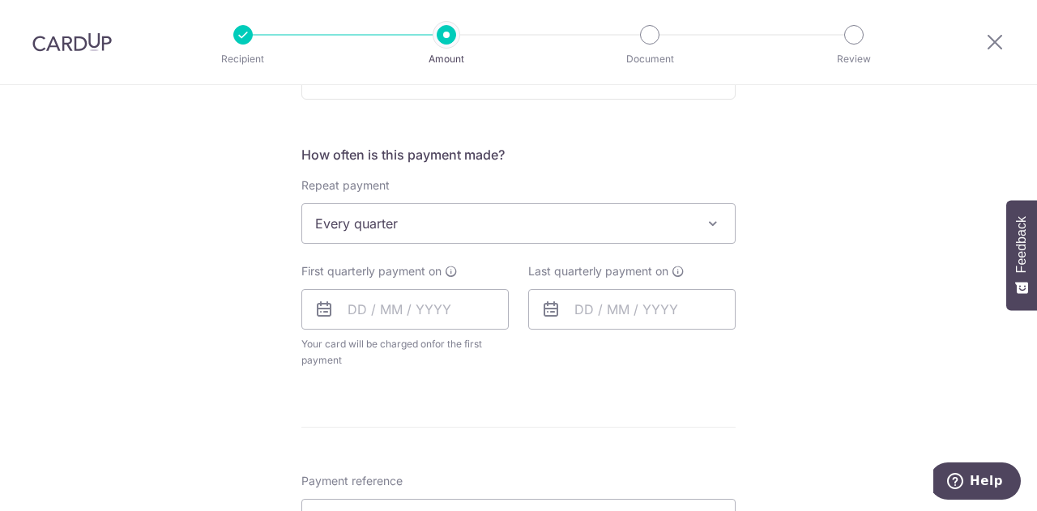
scroll to position [648, 0]
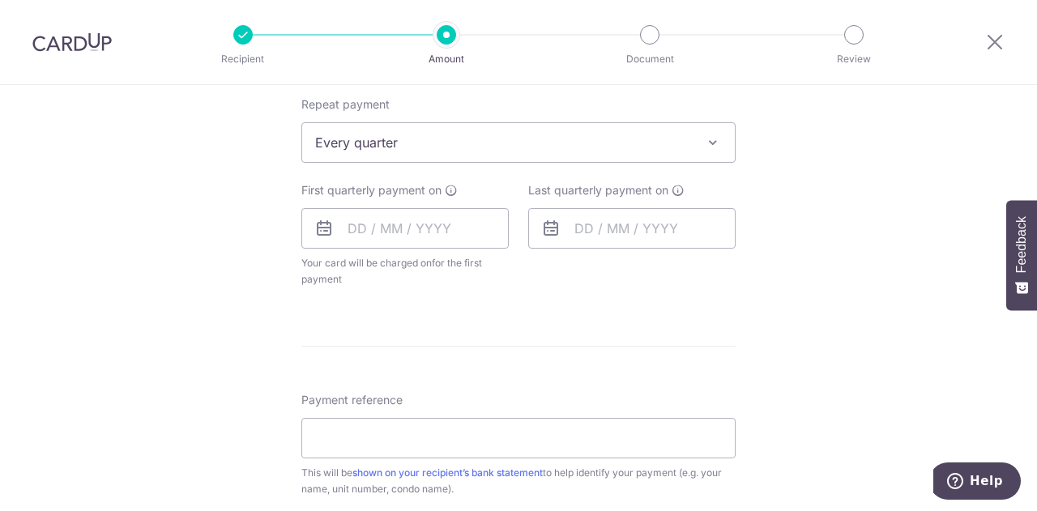
click at [475, 144] on span "Every quarter" at bounding box center [518, 142] width 433 height 39
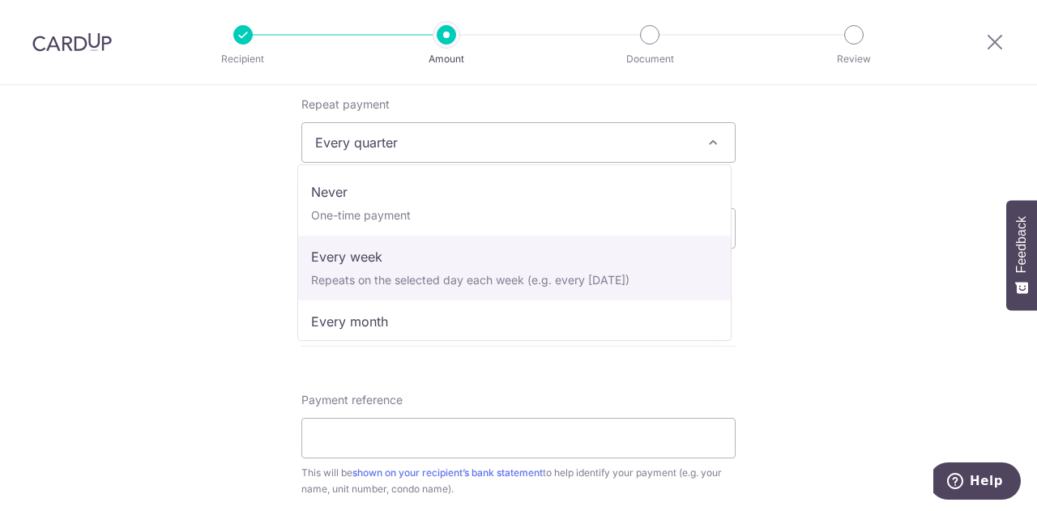
scroll to position [0, 0]
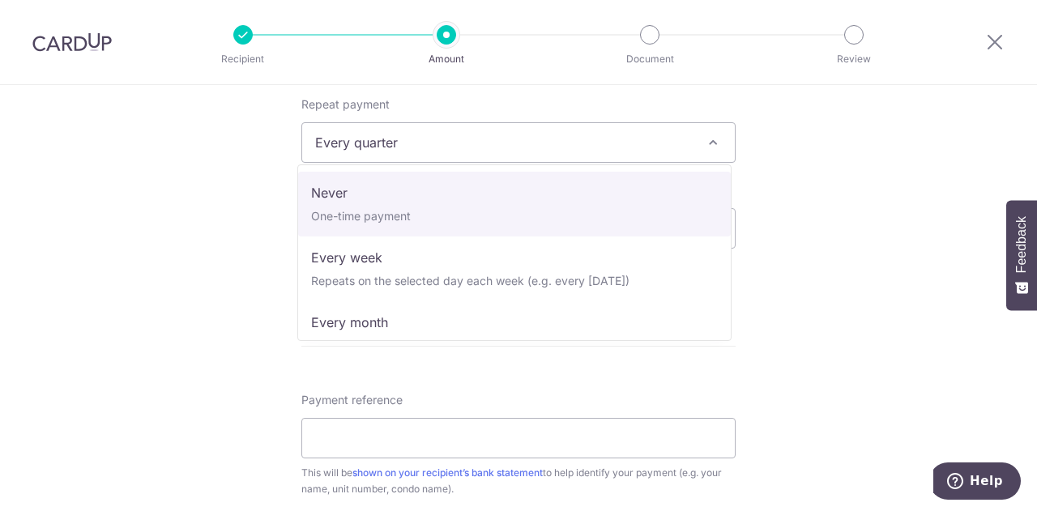
select select "1"
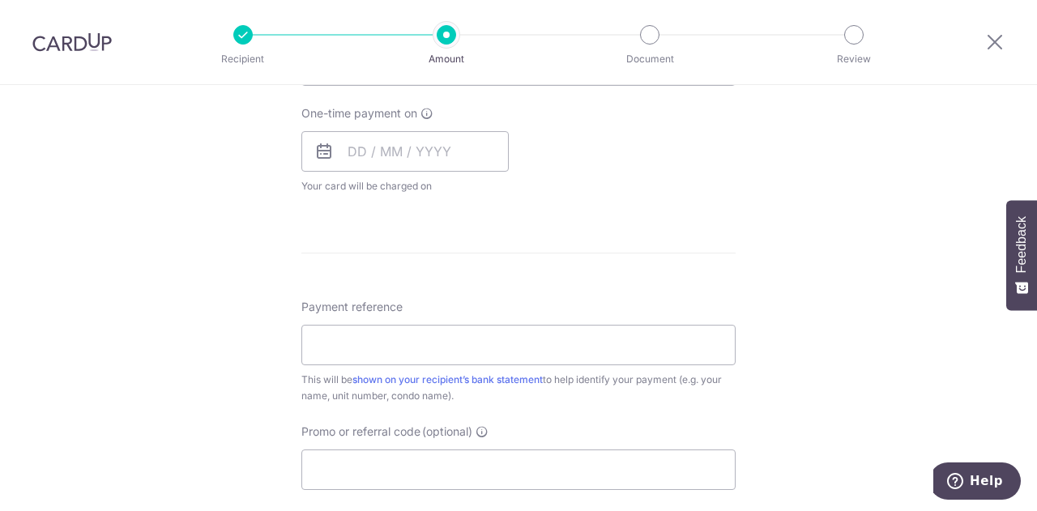
scroll to position [810, 0]
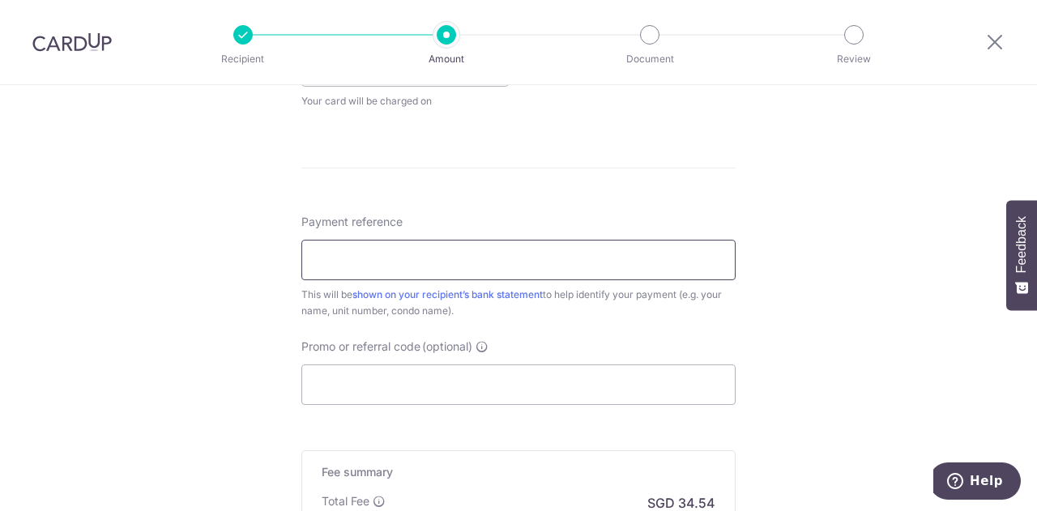
click at [463, 248] on input "Payment reference" at bounding box center [518, 260] width 434 height 41
type input "T16MC0131J"
click at [442, 383] on input "Promo or referral code (optional)" at bounding box center [518, 385] width 434 height 41
click at [406, 386] on input "Promo or referral code (optional)" at bounding box center [518, 385] width 434 height 41
paste input "MILELION"
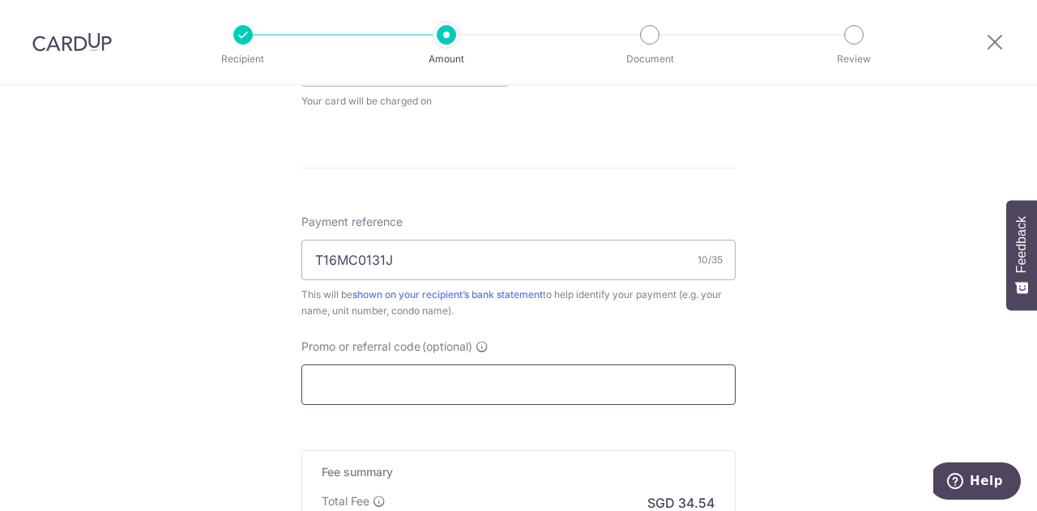
type input "MILELION"
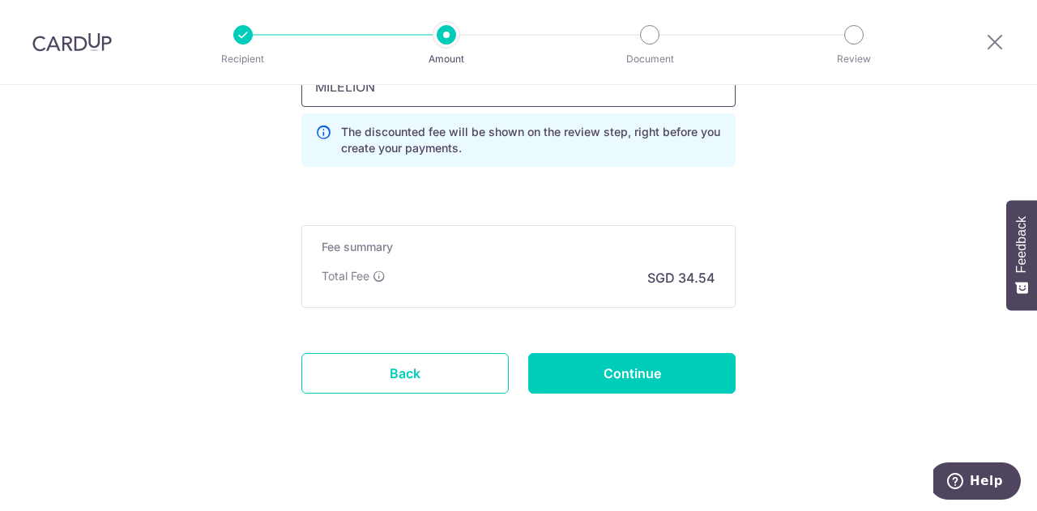
scroll to position [947, 0]
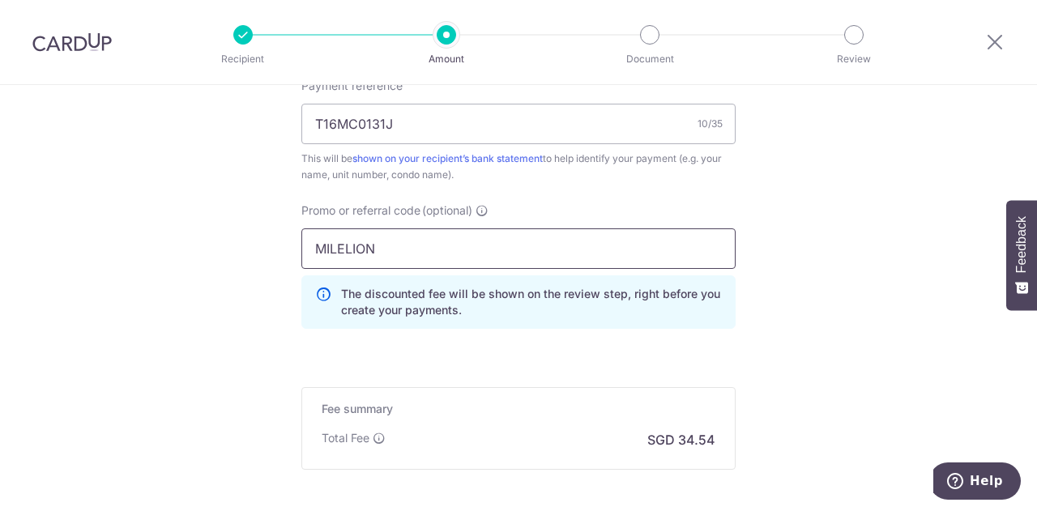
drag, startPoint x: 467, startPoint y: 255, endPoint x: 110, endPoint y: 234, distance: 357.2
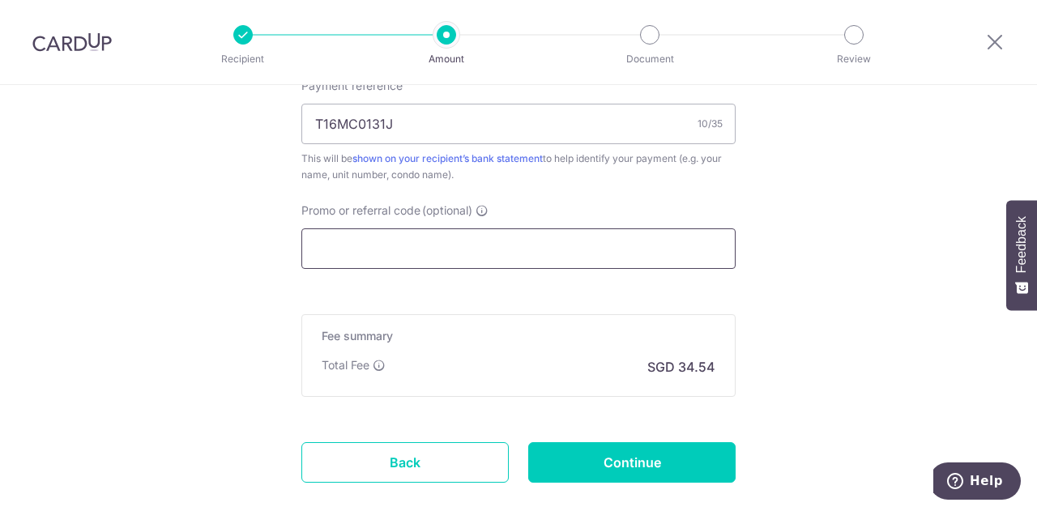
paste input "MILELION"
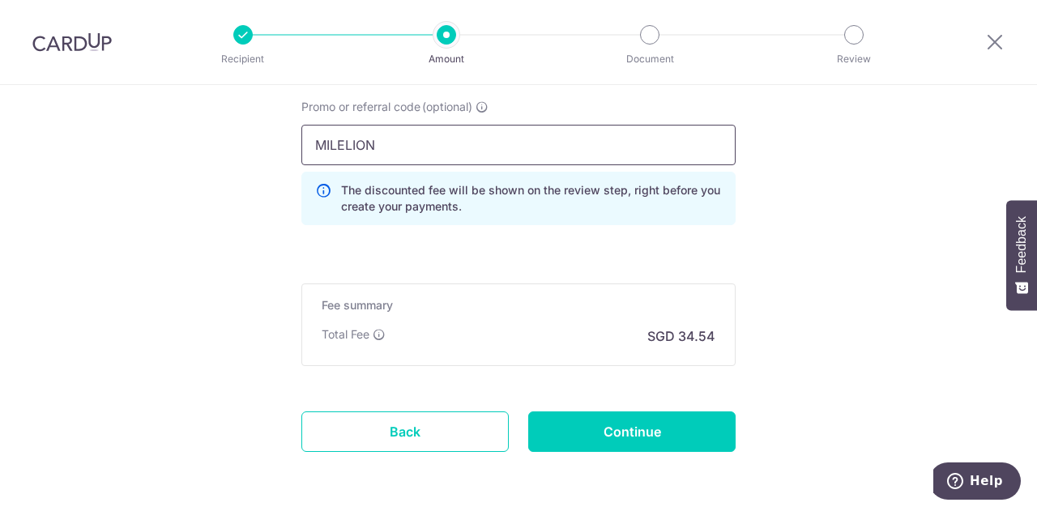
scroll to position [1109, 0]
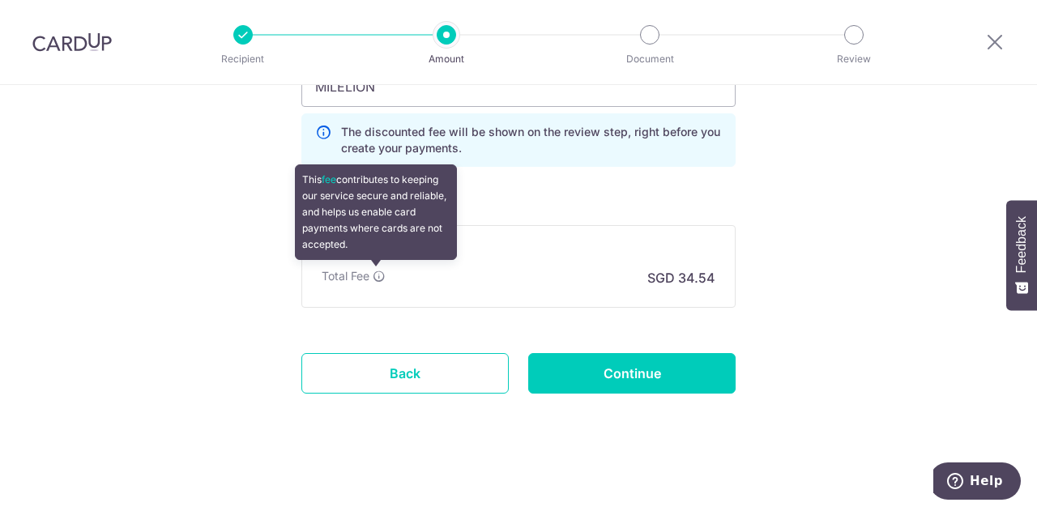
click at [378, 273] on icon at bounding box center [379, 276] width 13 height 13
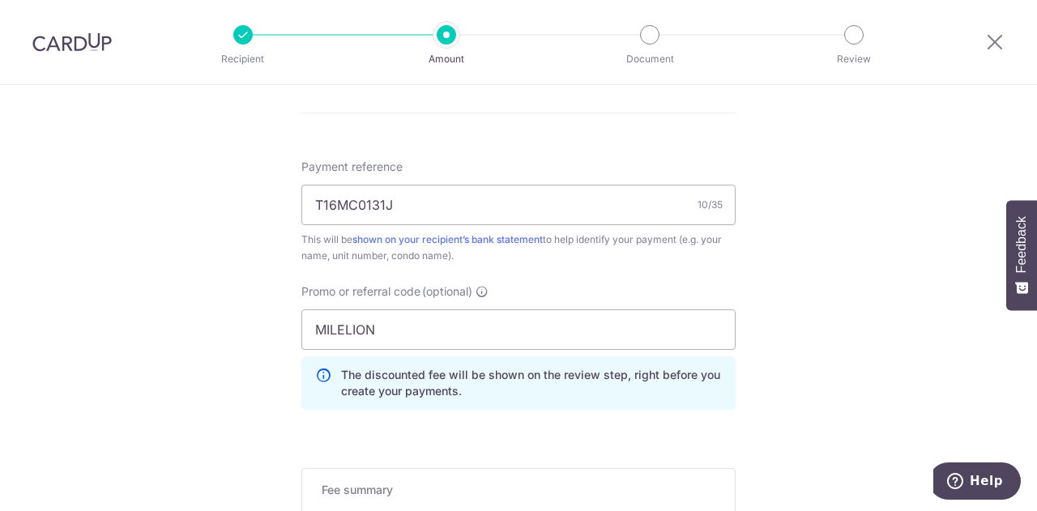
scroll to position [947, 0]
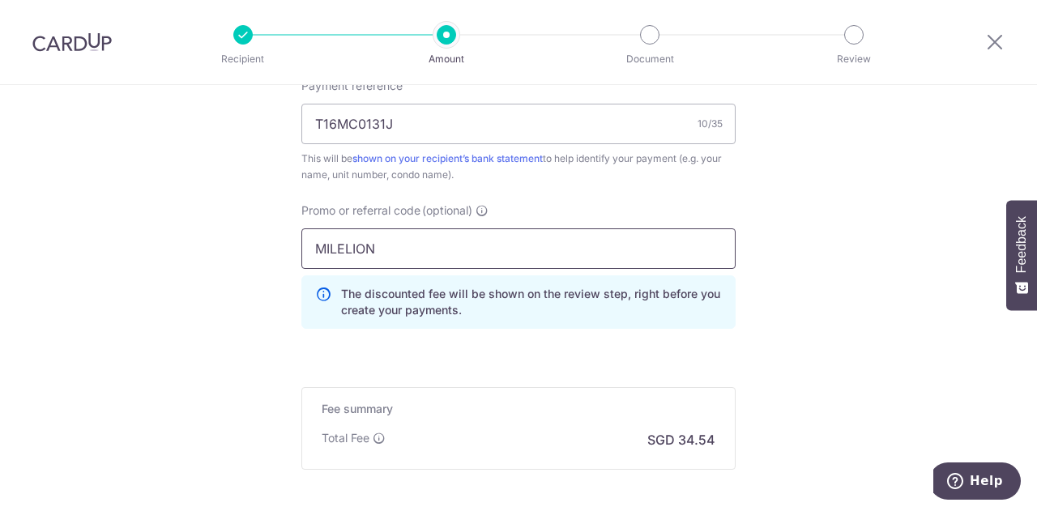
drag, startPoint x: 402, startPoint y: 254, endPoint x: 238, endPoint y: 244, distance: 164.0
paste input "LTAX25R"
type input "MLTAX25R"
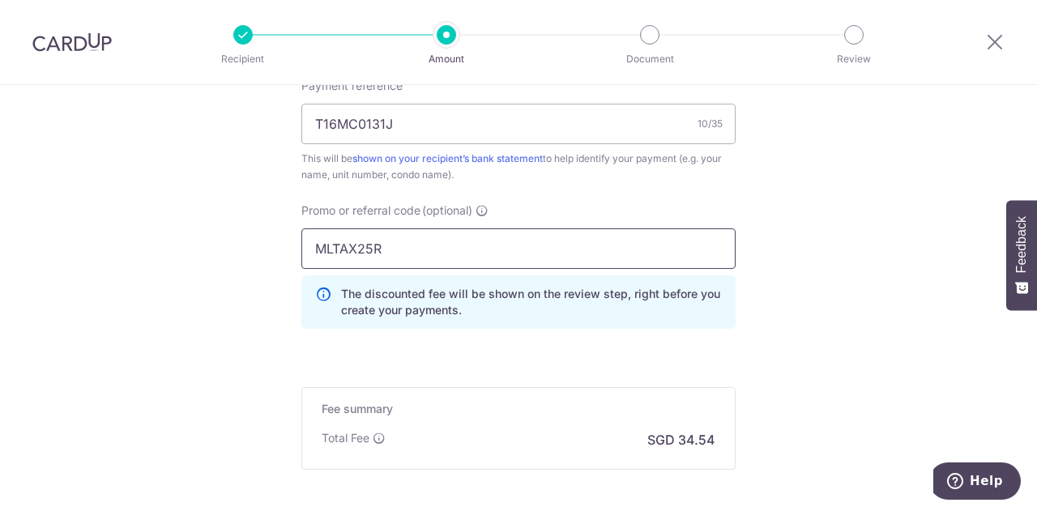
click at [598, 248] on input "MLTAX25R" at bounding box center [518, 249] width 434 height 41
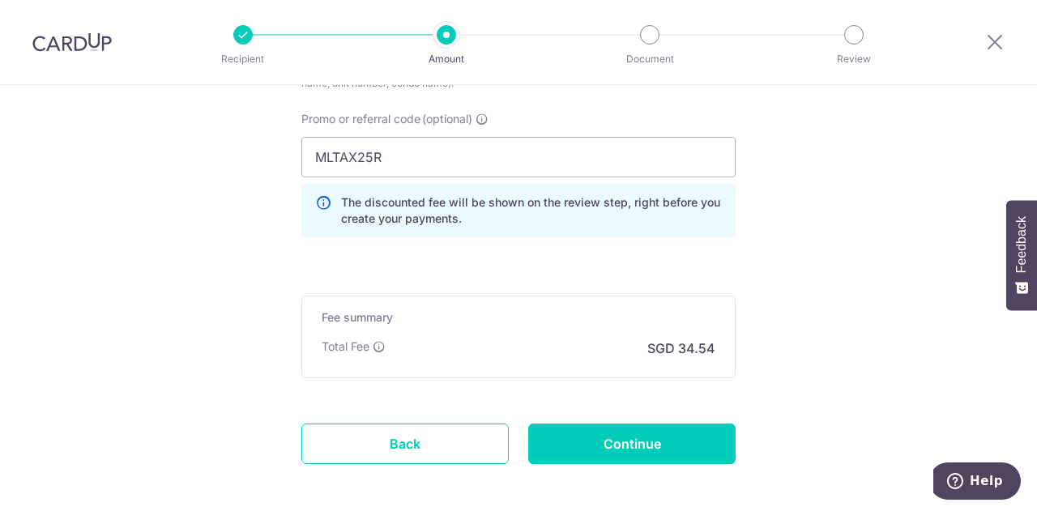
scroll to position [1109, 0]
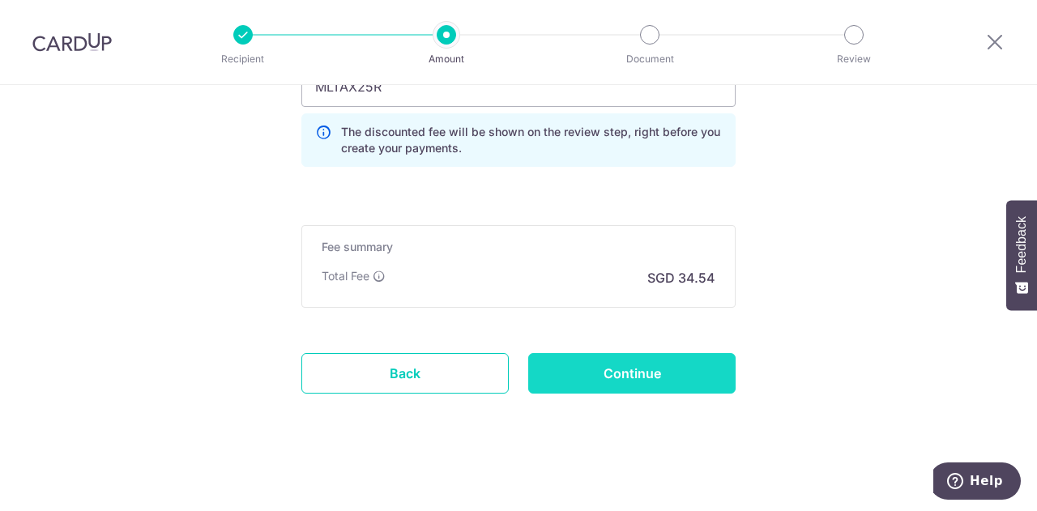
click at [571, 356] on input "Continue" at bounding box center [631, 373] width 207 height 41
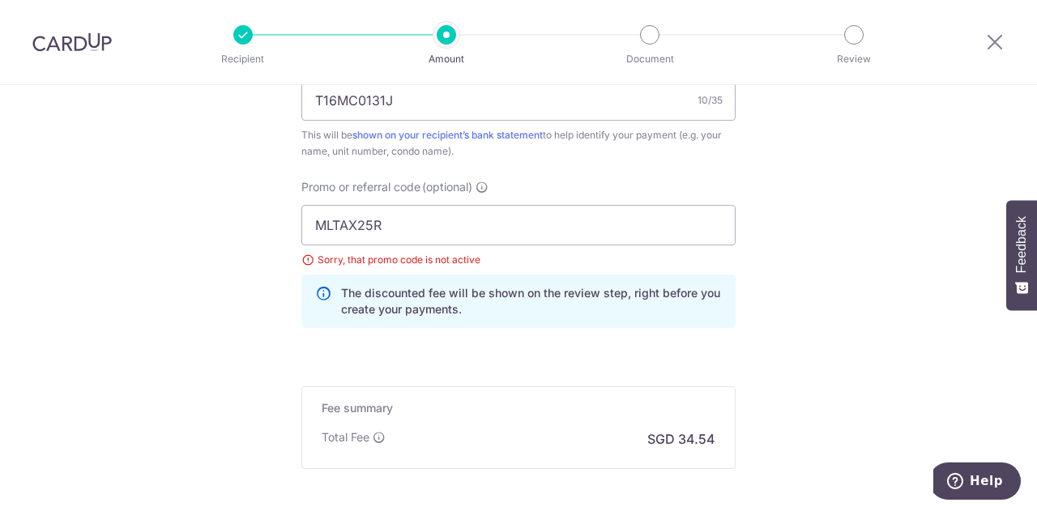
scroll to position [1008, 0]
click at [349, 223] on input "MLTAX25R" at bounding box center [518, 226] width 434 height 41
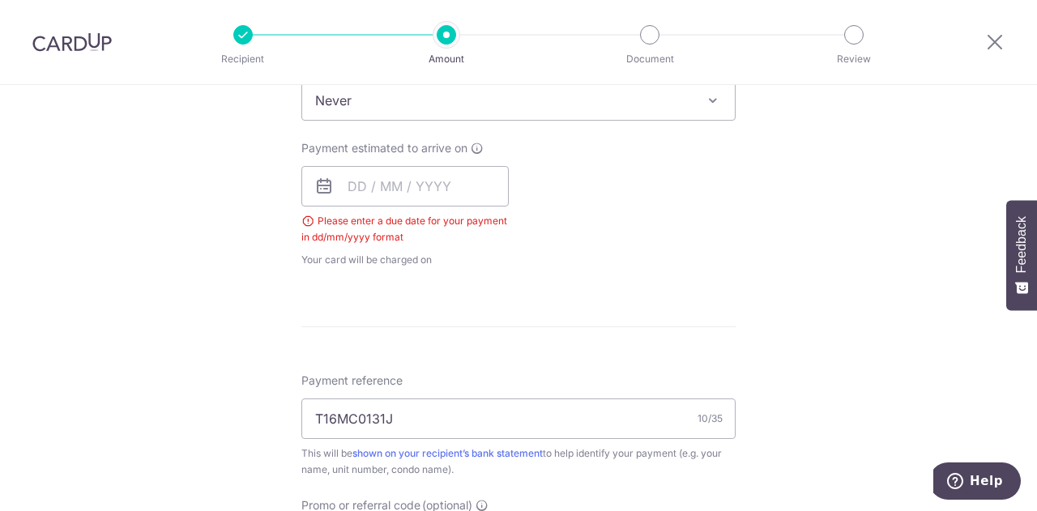
scroll to position [603, 0]
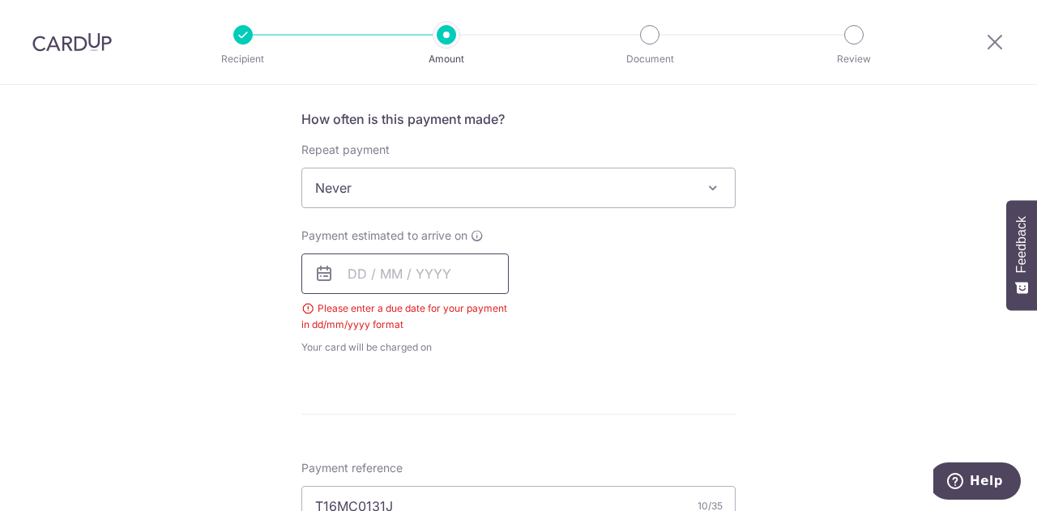
click at [393, 280] on input "text" at bounding box center [404, 274] width 207 height 41
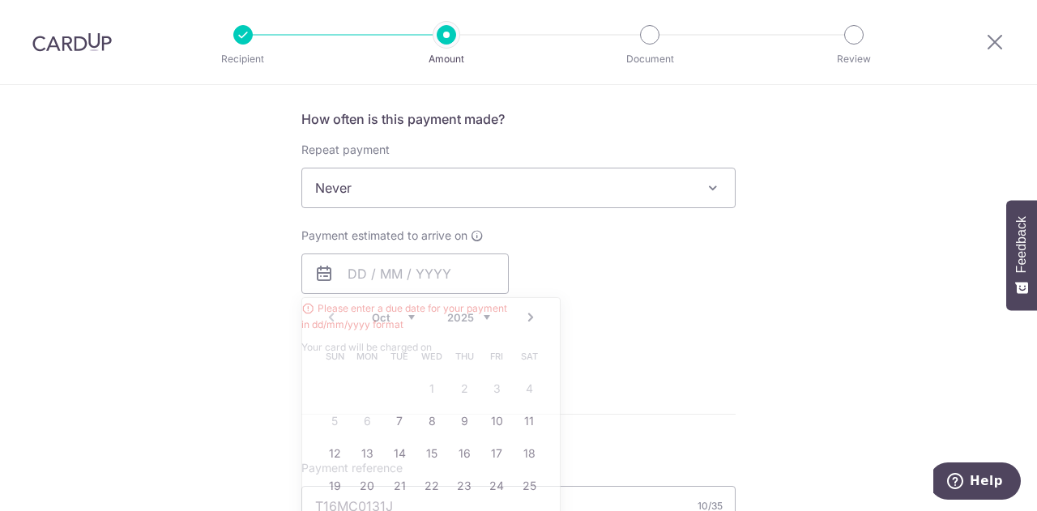
click at [551, 251] on div "Payment estimated to arrive on Prev Next Oct Nov [DATE] 2026 2027 2028 2029 203…" at bounding box center [519, 292] width 454 height 128
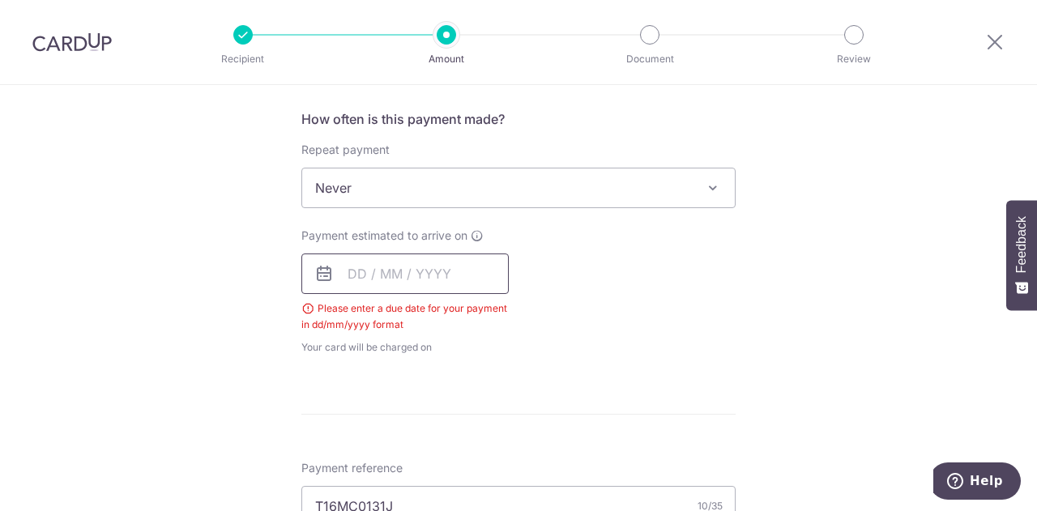
click at [457, 268] on input "text" at bounding box center [404, 274] width 207 height 41
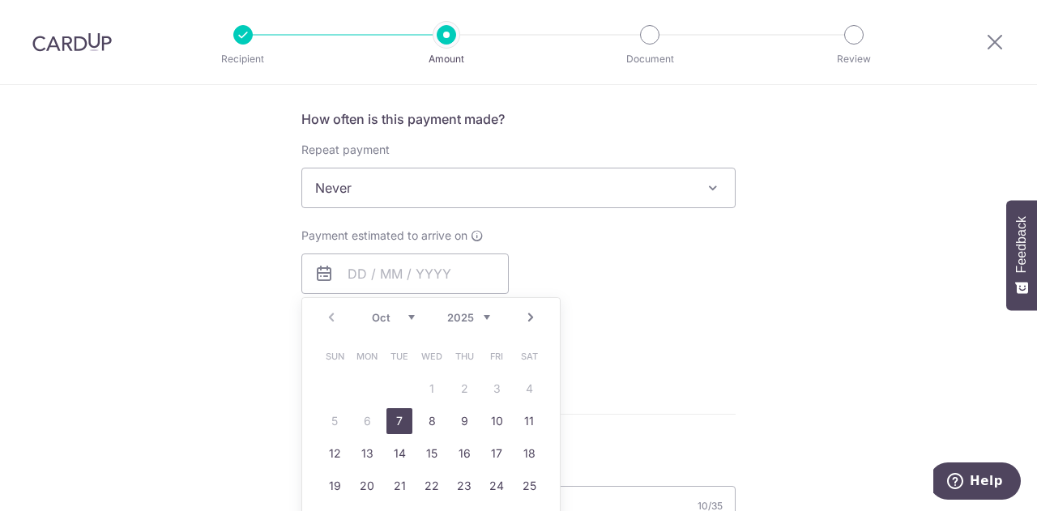
click at [405, 424] on link "7" at bounding box center [400, 421] width 26 height 26
type input "[DATE]"
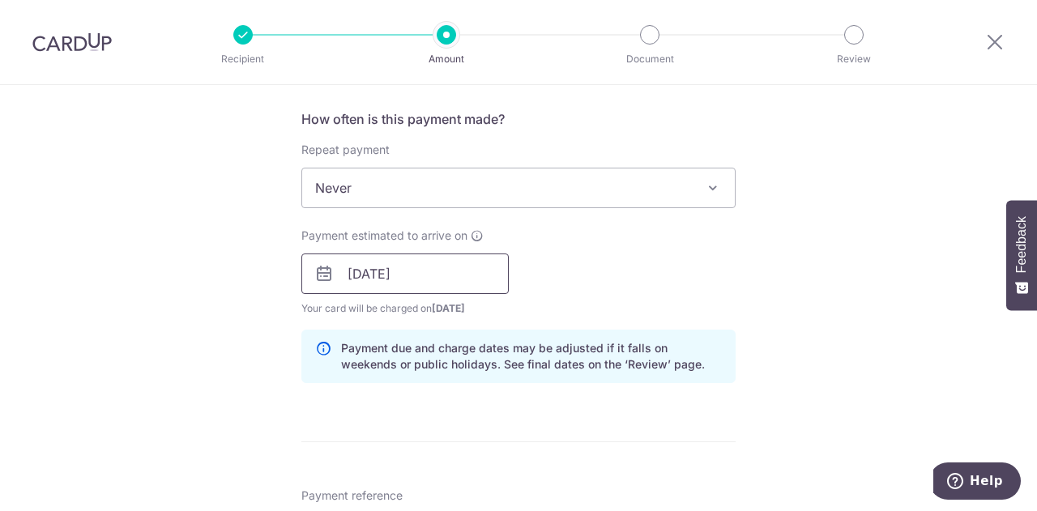
click at [403, 261] on input "[DATE]" at bounding box center [404, 274] width 207 height 41
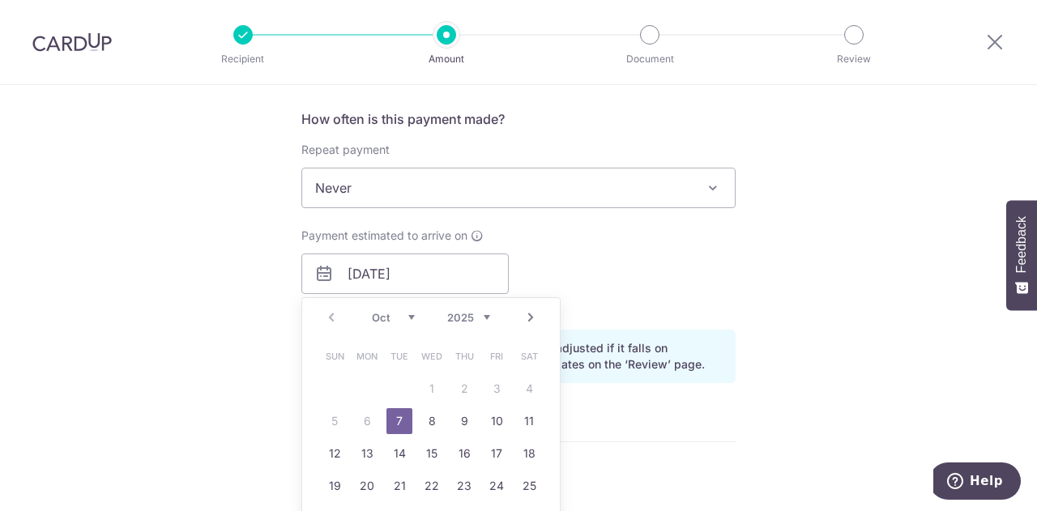
click at [400, 417] on link "7" at bounding box center [400, 421] width 26 height 26
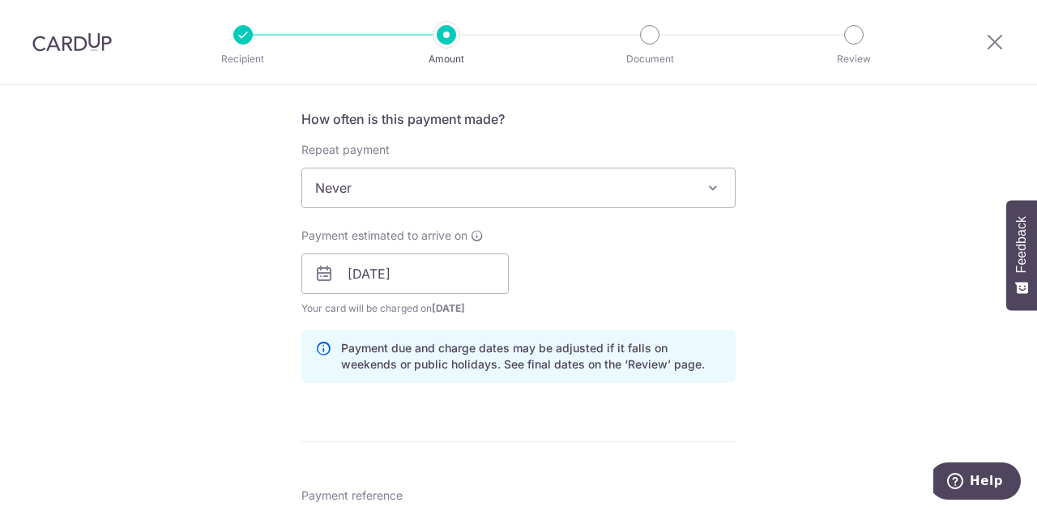
click at [878, 289] on div "Tell us more about your payment Enter payment amount SGD 1,328.62 1328.62 Selec…" at bounding box center [518, 296] width 1037 height 1628
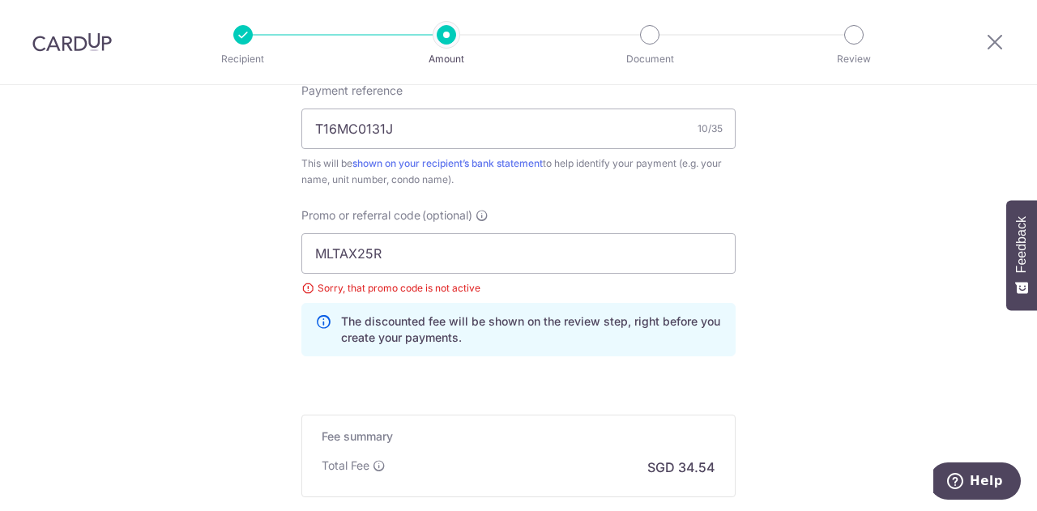
scroll to position [1089, 0]
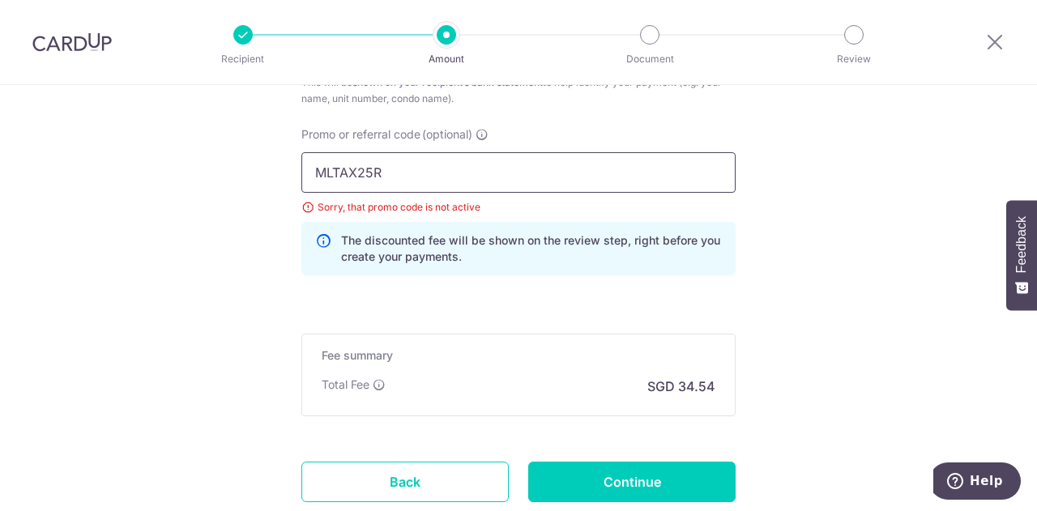
click at [417, 177] on input "MLTAX25R" at bounding box center [518, 172] width 434 height 41
type input "MLTAX25"
click at [709, 250] on p "The discounted fee will be shown on the review step, right before you create yo…" at bounding box center [531, 249] width 381 height 32
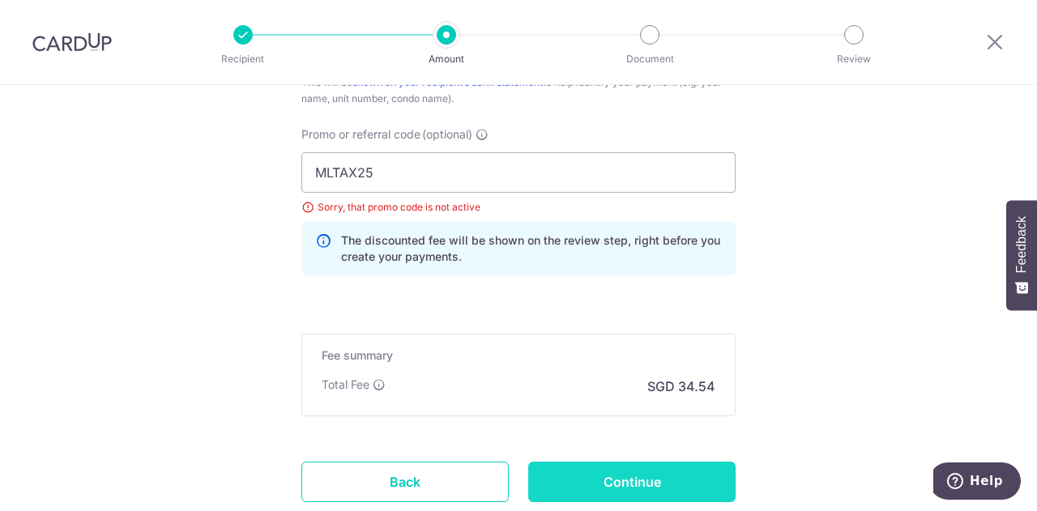
click at [684, 480] on input "Continue" at bounding box center [631, 482] width 207 height 41
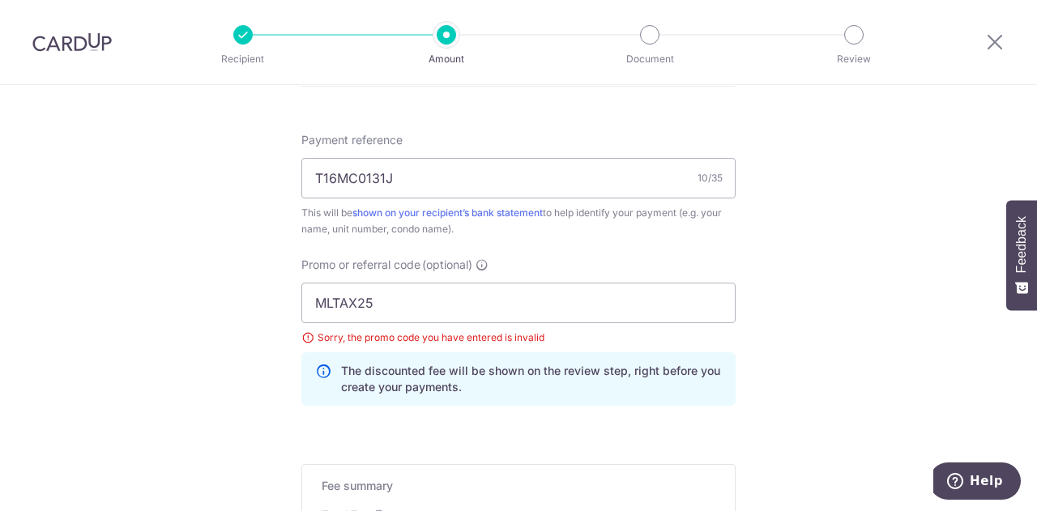
scroll to position [955, 0]
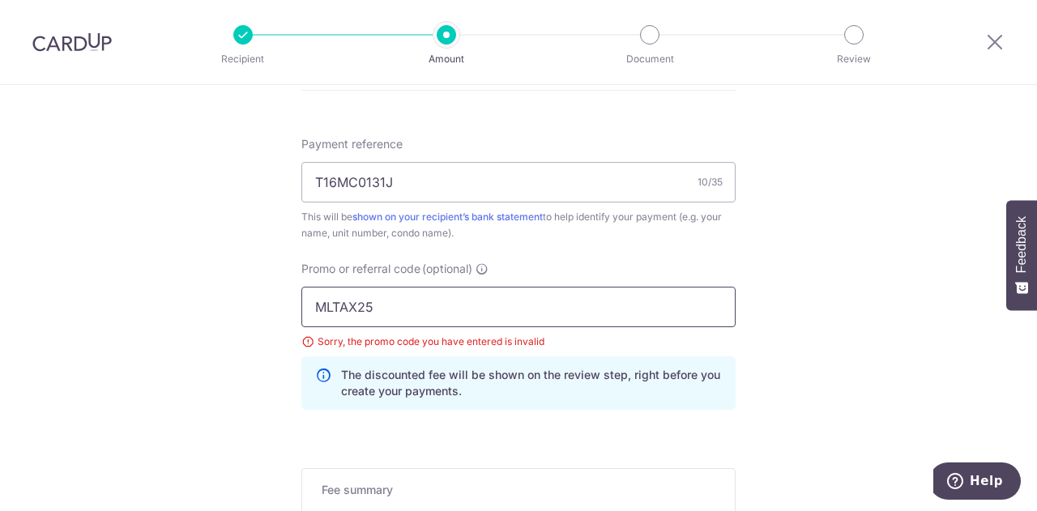
drag, startPoint x: 423, startPoint y: 303, endPoint x: 169, endPoint y: 297, distance: 254.5
paste input "R"
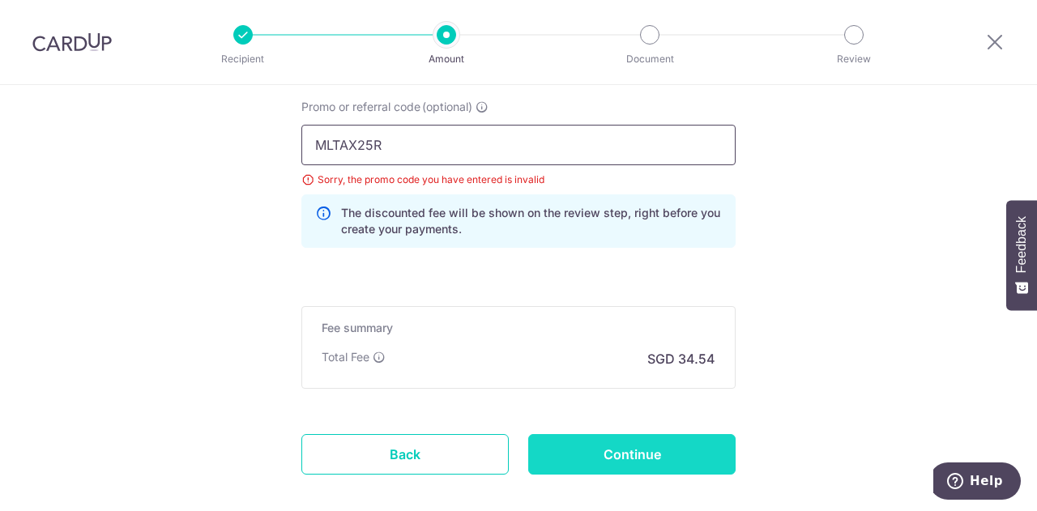
type input "MLTAX25R"
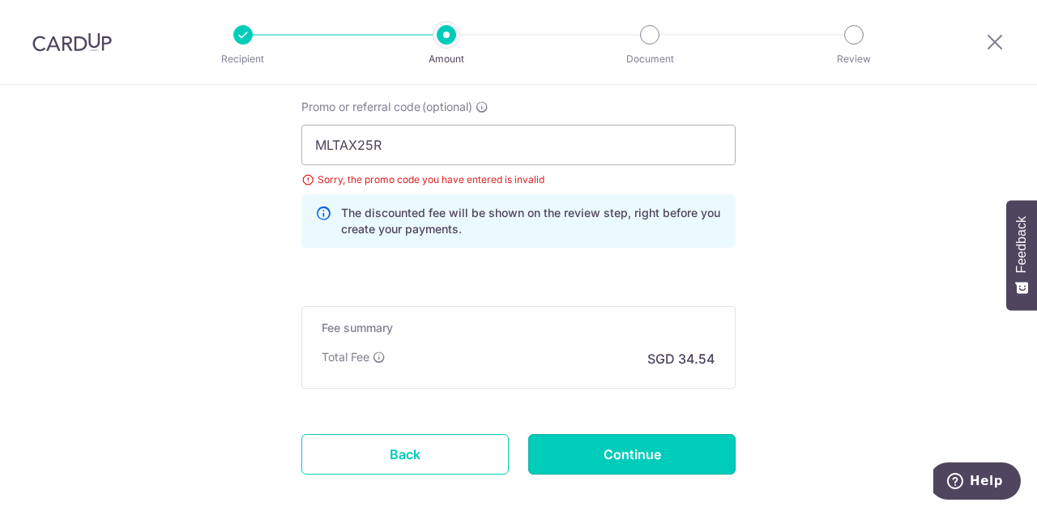
click at [663, 447] on input "Continue" at bounding box center [631, 454] width 207 height 41
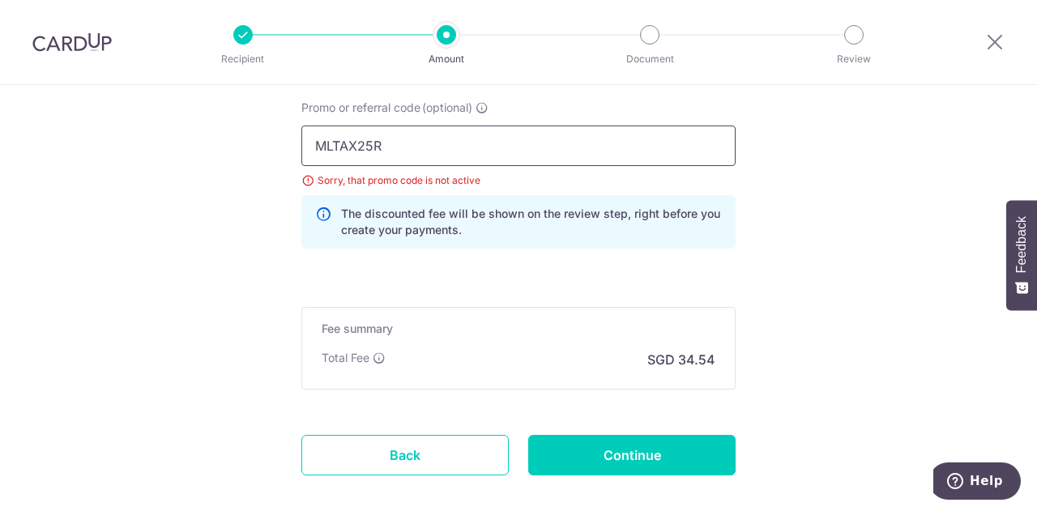
drag, startPoint x: 406, startPoint y: 147, endPoint x: 216, endPoint y: 137, distance: 190.7
paste input "OFF225"
type input "OFF225"
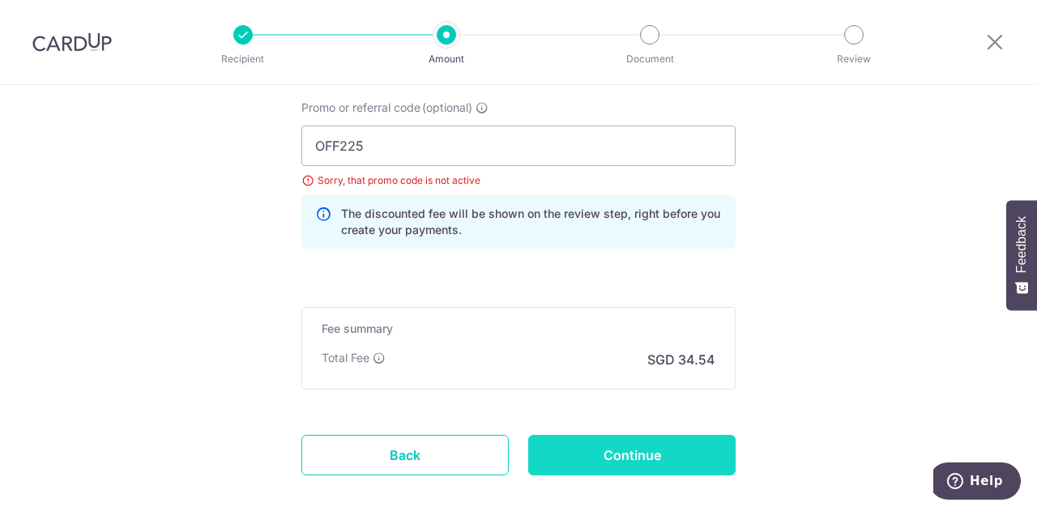
click at [639, 443] on input "Continue" at bounding box center [631, 455] width 207 height 41
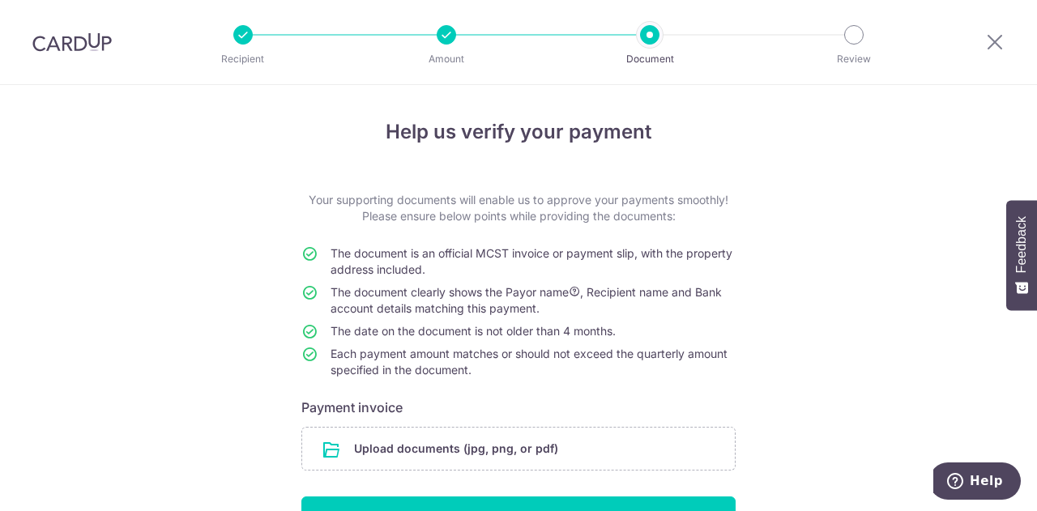
scroll to position [123, 0]
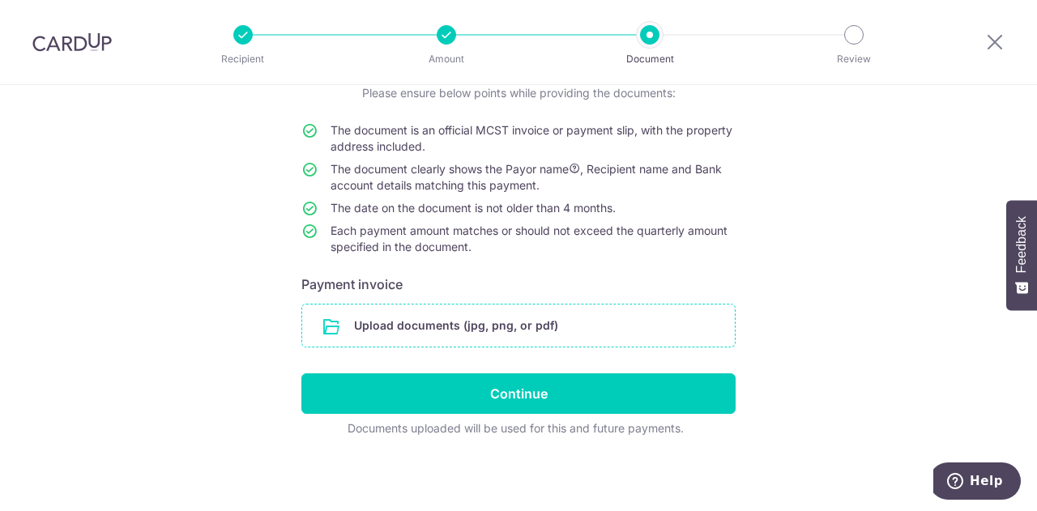
click at [590, 314] on input "file" at bounding box center [518, 326] width 433 height 42
click at [541, 324] on input "file" at bounding box center [518, 326] width 433 height 42
click at [492, 335] on input "file" at bounding box center [518, 326] width 433 height 42
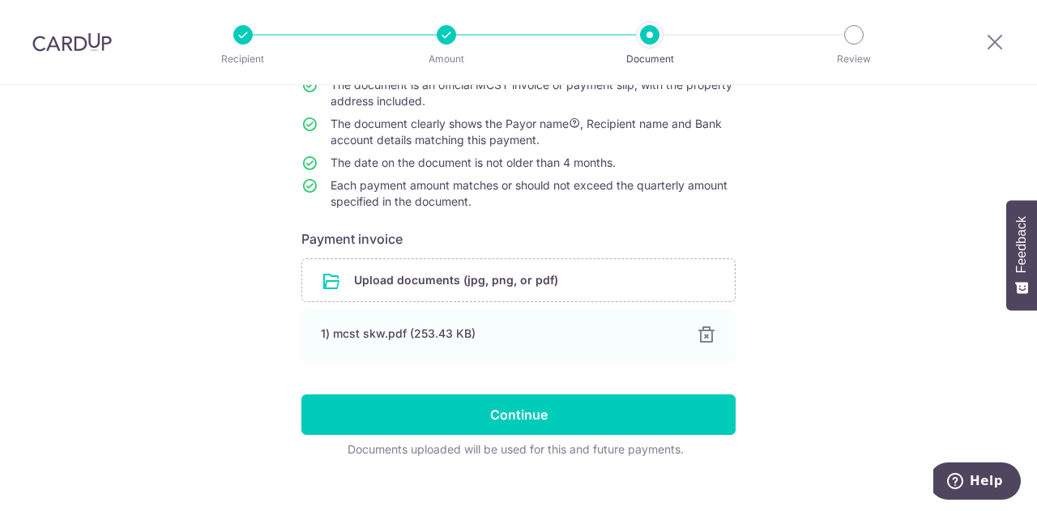
scroll to position [190, 0]
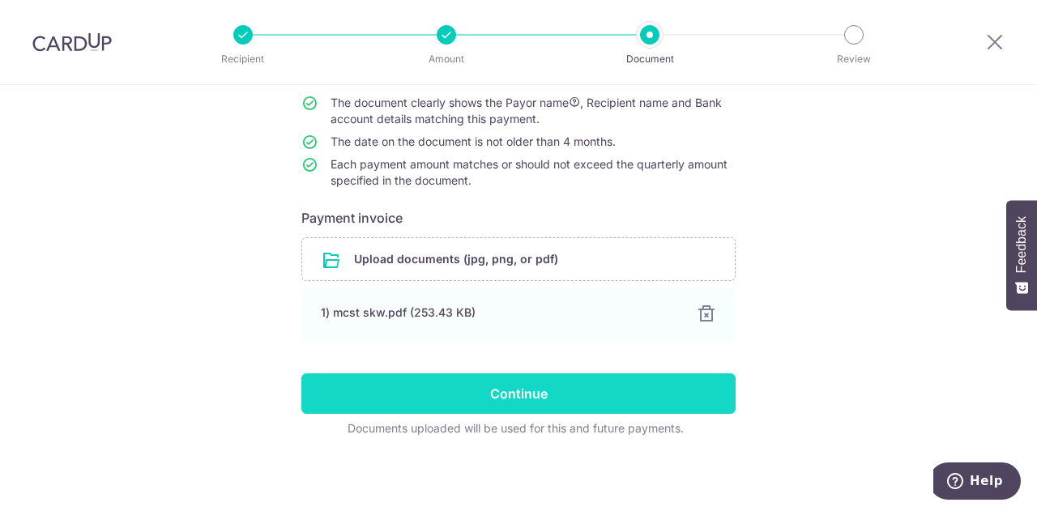
click at [565, 383] on input "Continue" at bounding box center [518, 394] width 434 height 41
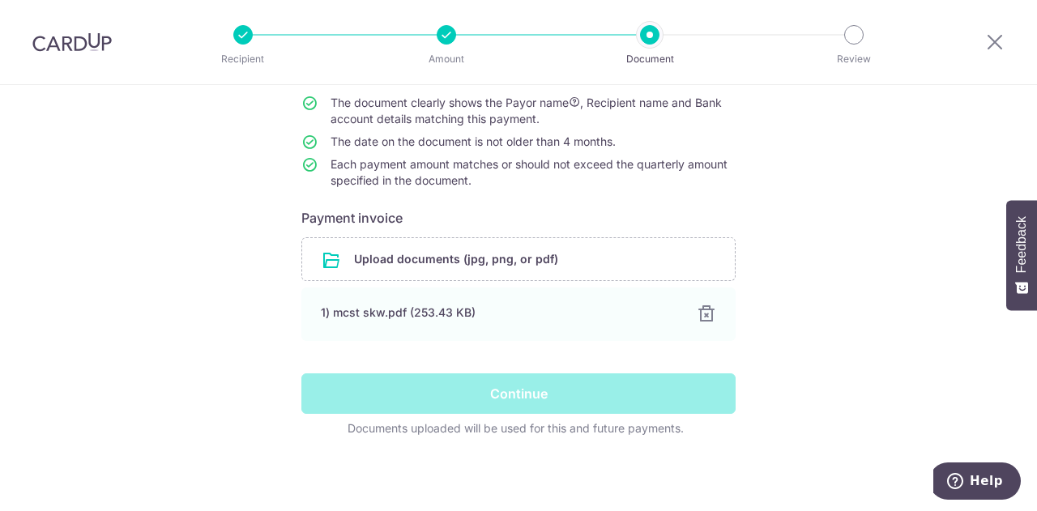
scroll to position [0, 0]
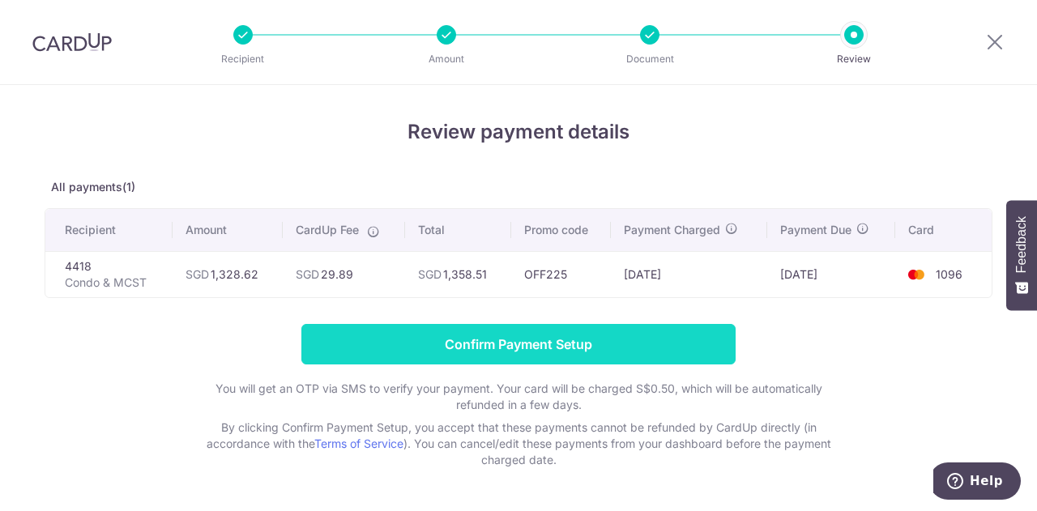
click at [532, 353] on input "Confirm Payment Setup" at bounding box center [518, 344] width 434 height 41
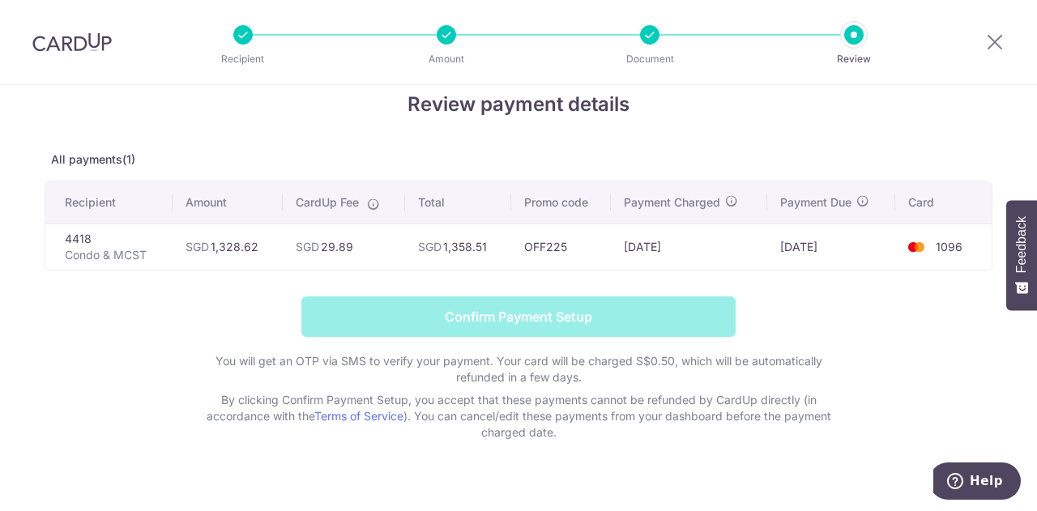
scroll to position [50, 0]
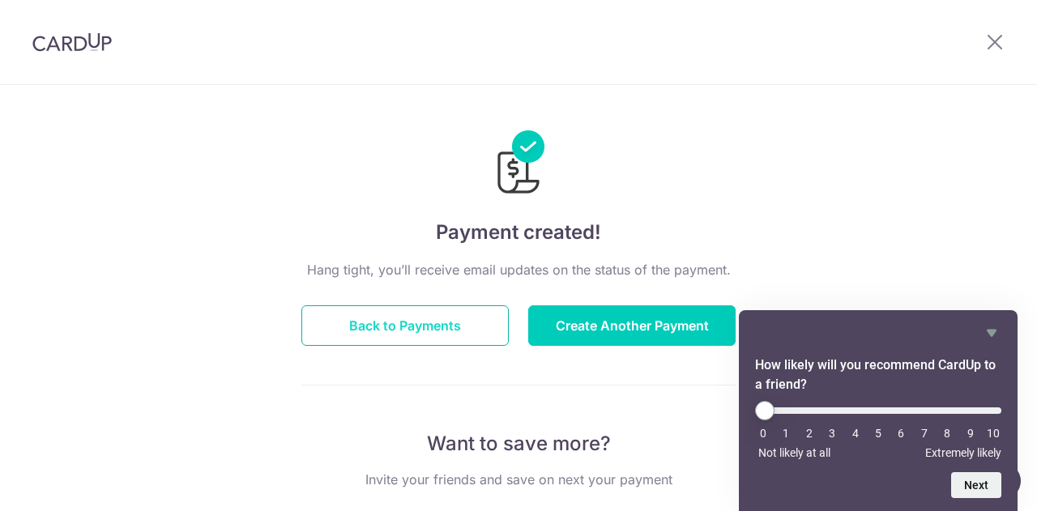
click at [455, 323] on button "Back to Payments" at bounding box center [404, 326] width 207 height 41
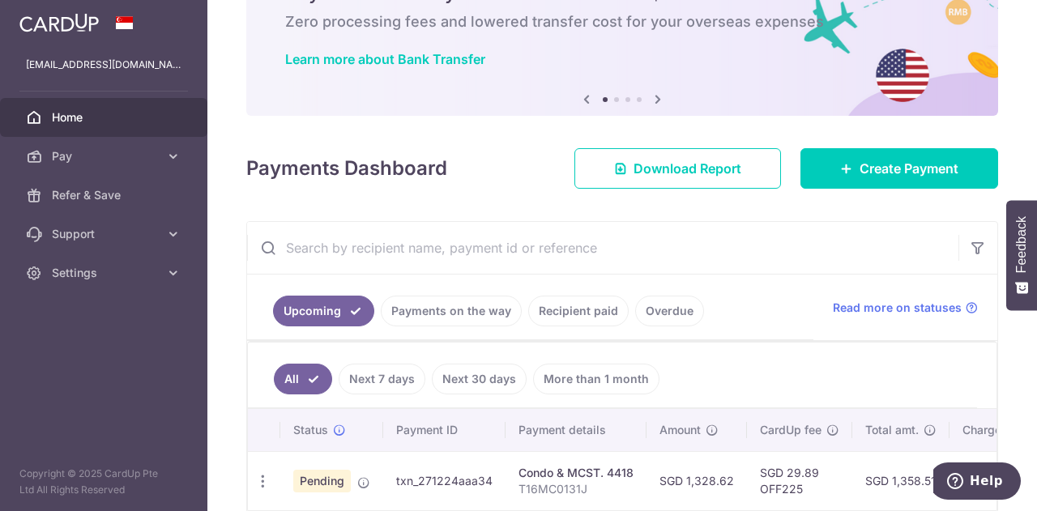
scroll to position [173, 0]
